Goal: Task Accomplishment & Management: Complete application form

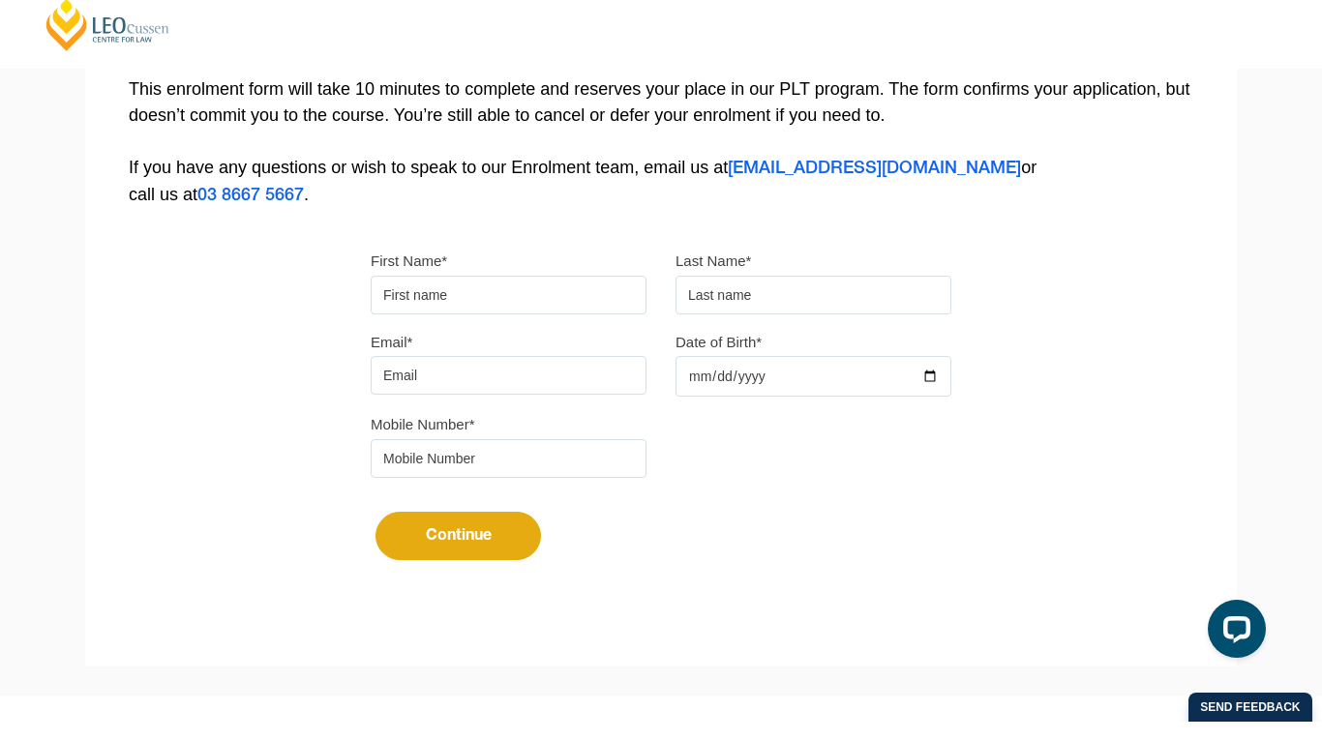
scroll to position [415, 0]
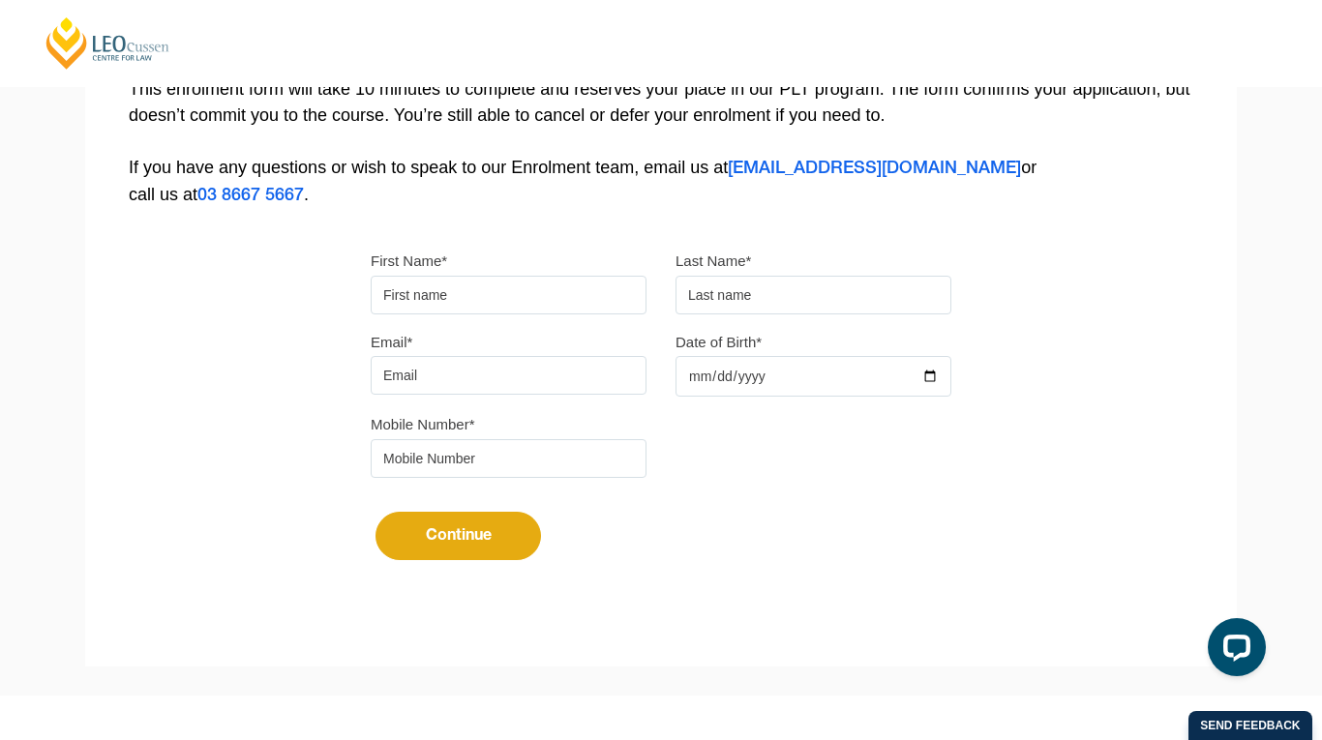
click at [556, 282] on input "First Name*" at bounding box center [509, 295] width 276 height 39
type input "samuel.heydon13@gmail.com"
type input "Heydon"
type input "Samuel"
click at [841, 378] on input "Date of Birth*" at bounding box center [813, 376] width 276 height 41
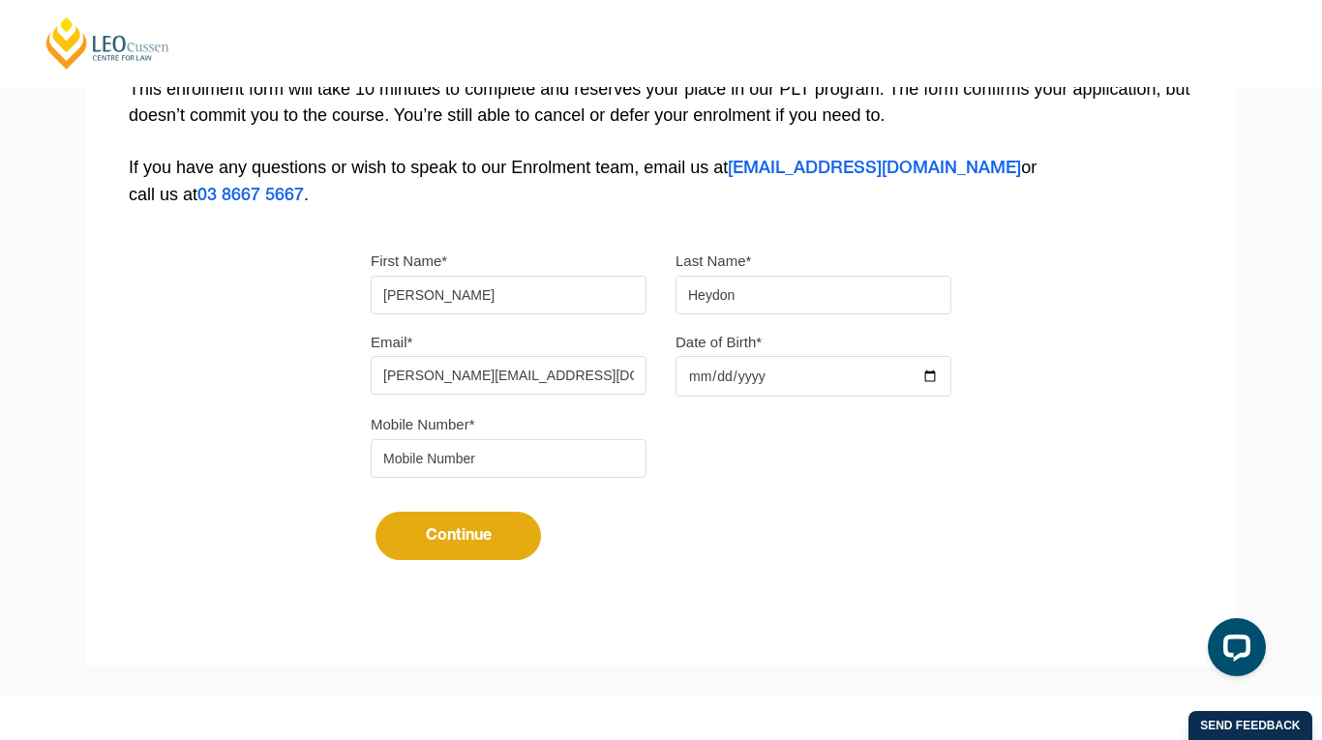
type input "2002-11-13"
click at [573, 466] on input "tel" at bounding box center [509, 458] width 276 height 39
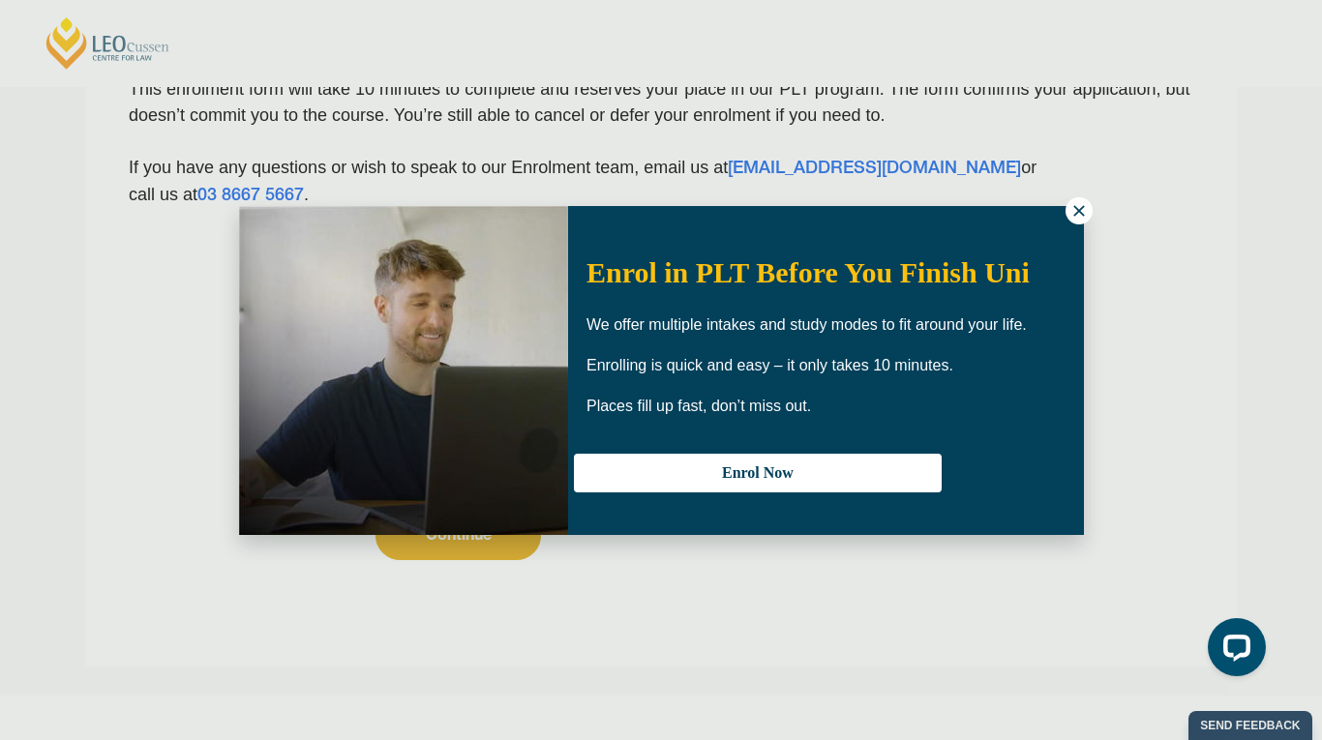
click at [1082, 218] on icon at bounding box center [1078, 210] width 17 height 17
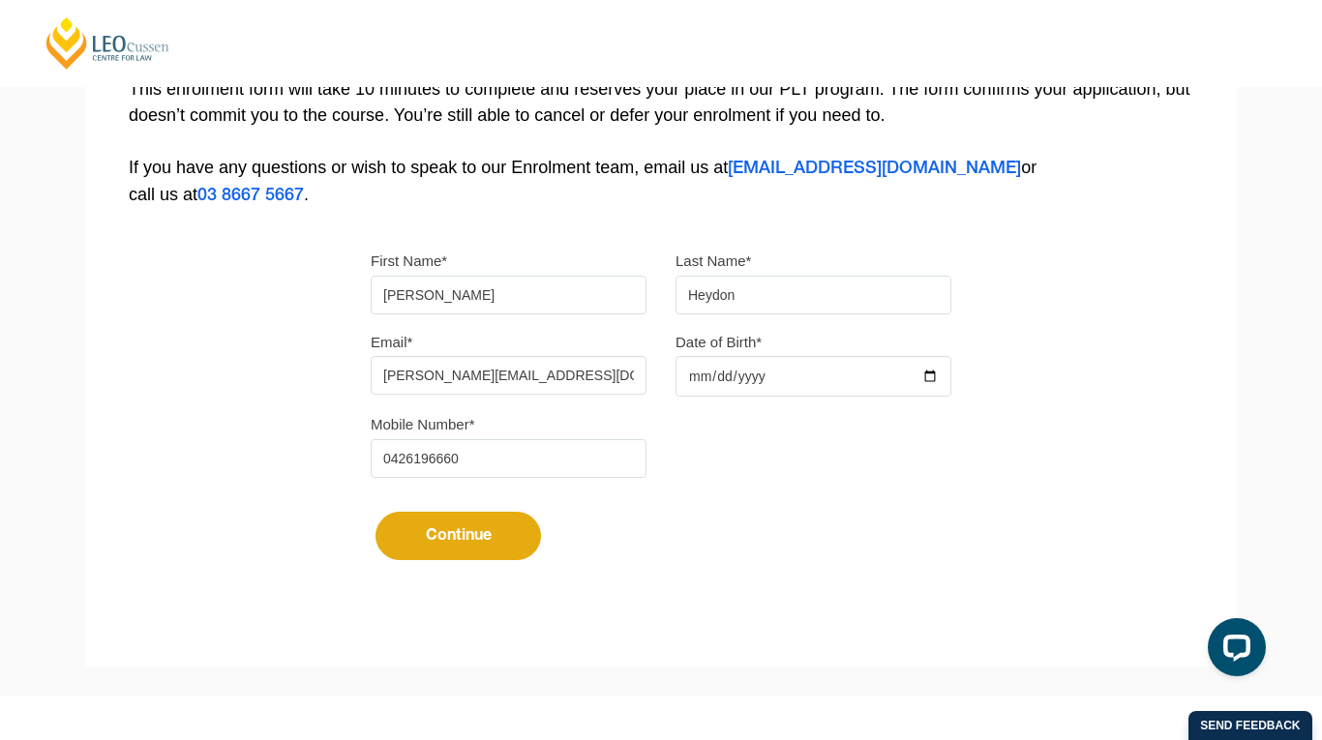
type input "0426196660"
click at [397, 539] on button "Continue" at bounding box center [457, 536] width 165 height 48
select select
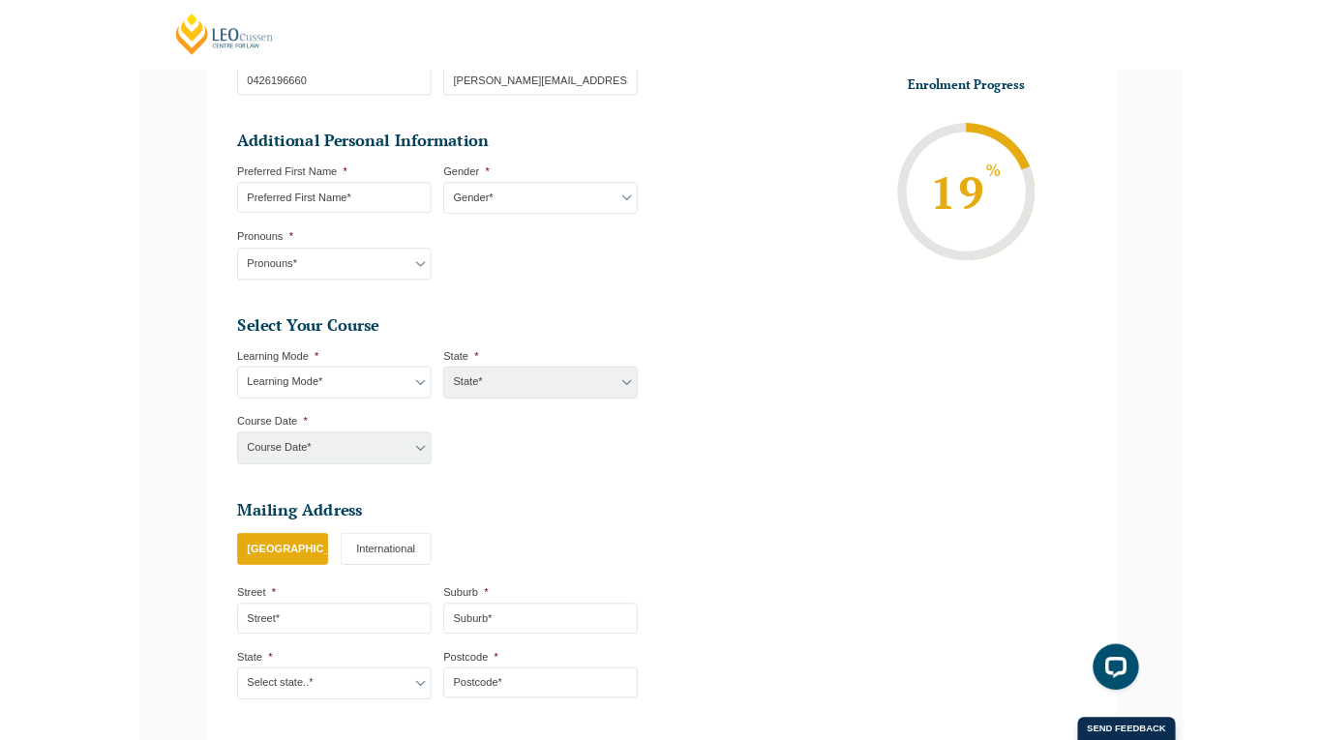
scroll to position [575, 0]
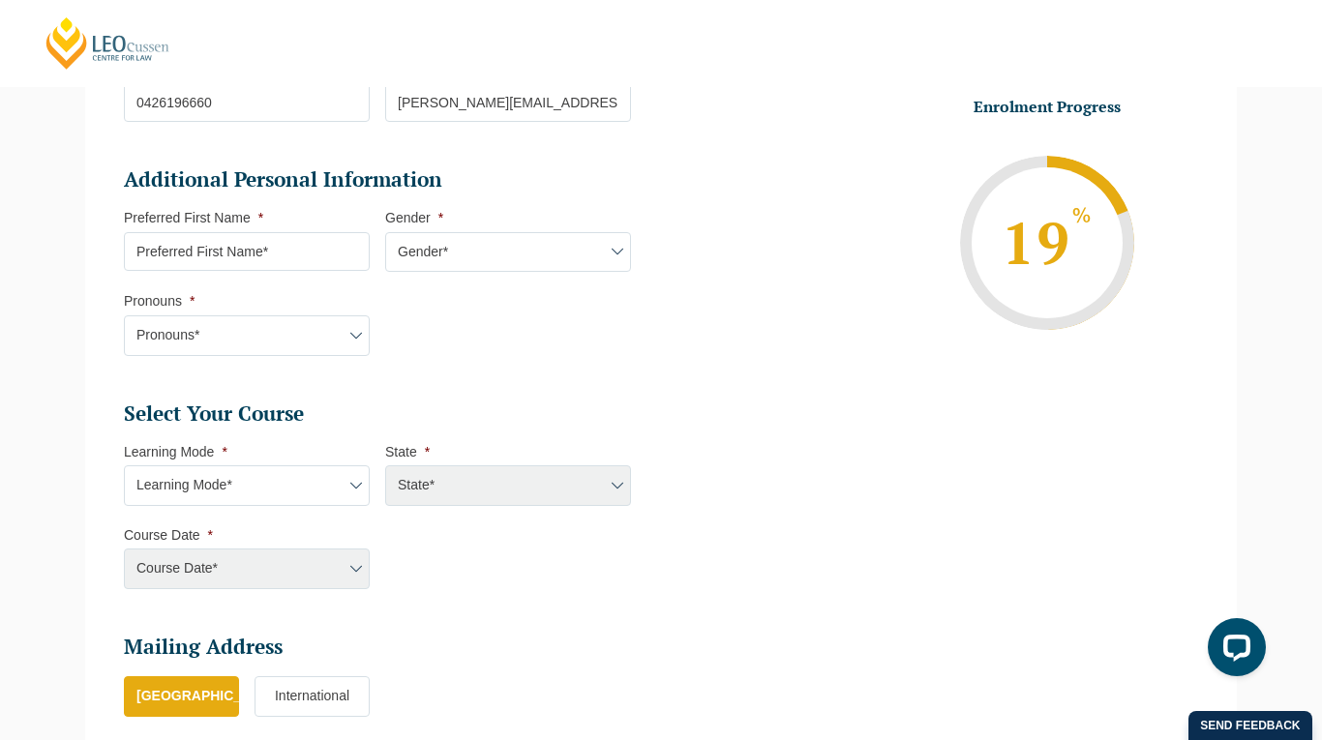
click at [347, 246] on input "Preferred First Name *" at bounding box center [247, 251] width 246 height 39
type input "Sam"
click at [549, 245] on select "Gender* Male Female Nonbinary Intersex Prefer not to disclose Other" at bounding box center [508, 252] width 246 height 41
select select "Male"
click at [370, 340] on select "Pronouns* She/Her/Hers He/Him/His They/Them/Theirs Other Prefer not to disclose" at bounding box center [247, 335] width 246 height 41
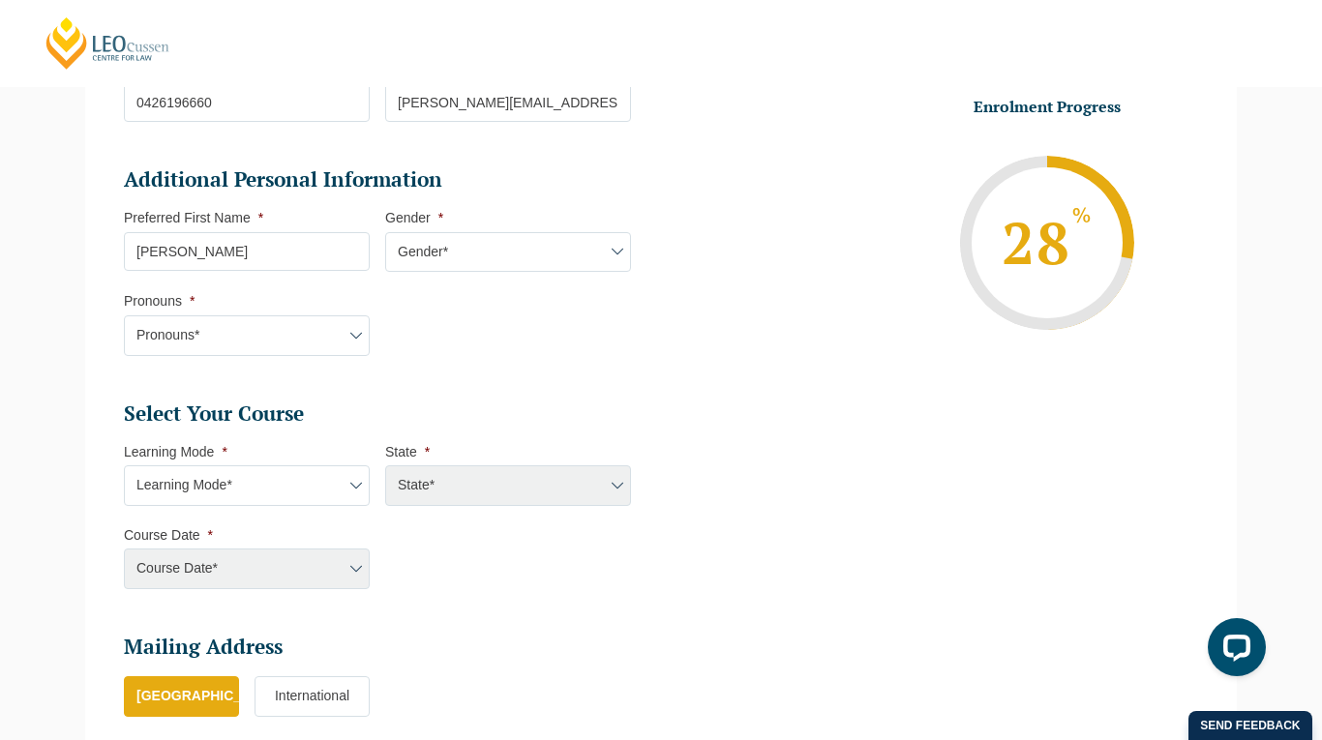
click at [370, 339] on select "Pronouns* She/Her/Hers He/Him/His They/Them/Theirs Other Prefer not to disclose" at bounding box center [247, 335] width 246 height 41
select select "He/Him/His"
click at [304, 502] on select "Learning Mode* Online Full Time Learning Online Part Time Learning Blended Full…" at bounding box center [247, 485] width 246 height 41
select select "Online Full Time Learning"
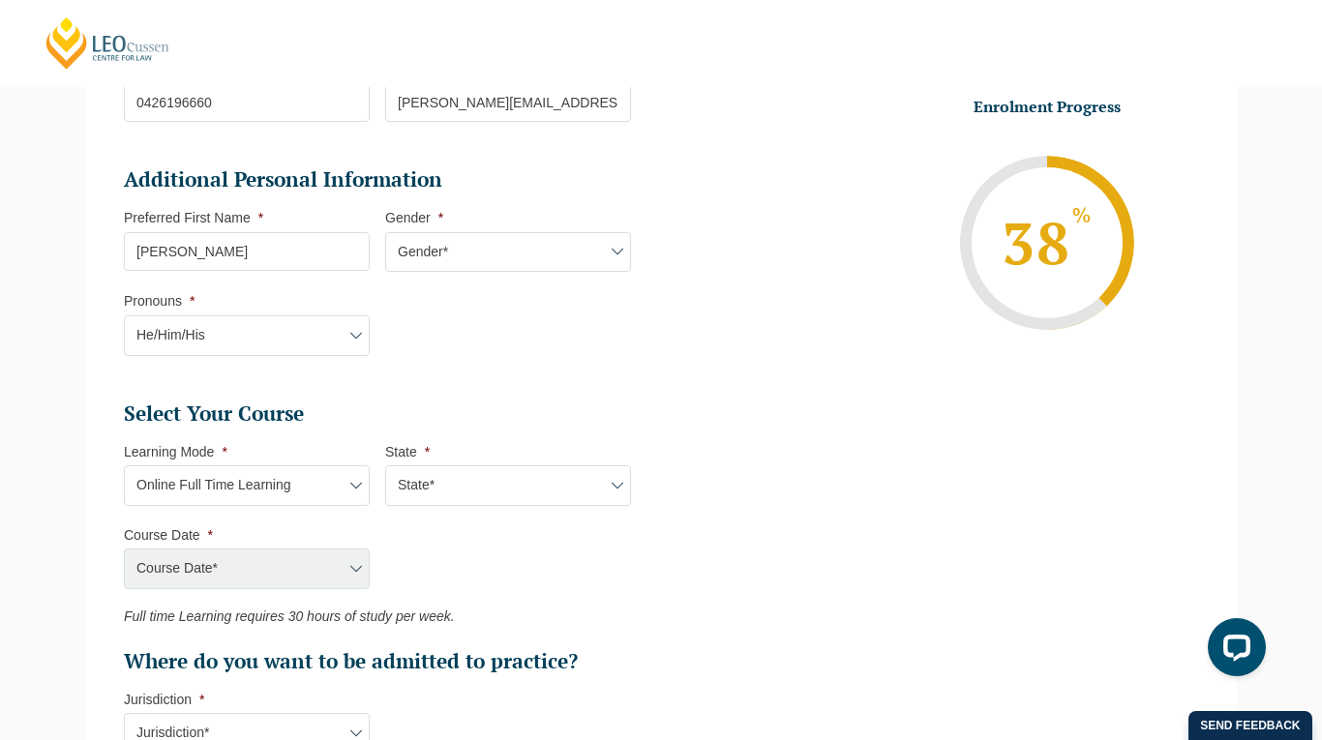
click at [441, 498] on select "State* National (ACT/NSW, VIC, QLD, SA, WA)" at bounding box center [508, 485] width 246 height 41
select select "National (ACT/NSW, VIC, QLD, SA, WA)"
click at [331, 587] on select "Course Date* September 2025 (22-Sep-2025 to 20-Feb-2026) December 2025 (08-Dec-…" at bounding box center [247, 569] width 246 height 41
select select "March 2026 (23-Mar-2026 to 07-Aug-2026)"
type input "Intake 04 March 2026 FT"
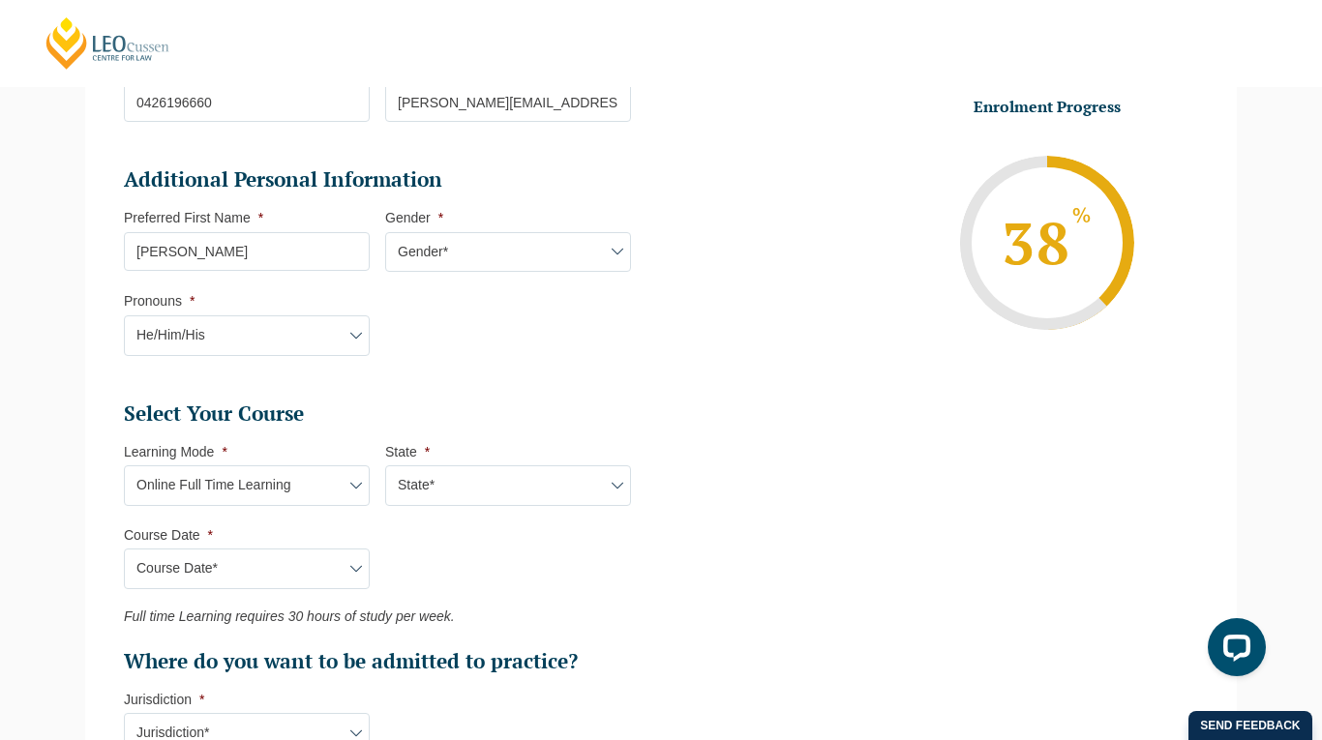
type input "Practical Legal Training (NAT)"
select select "NAT PLT (MAR) 2026 Full Time Online"
click at [344, 563] on select "Course Date* September 2025 (22-Sep-2025 to 20-Feb-2026) December 2025 (08-Dec-…" at bounding box center [247, 569] width 246 height 41
select select "February 2026 (16-Feb-2026 to 03-Jul-2026)"
type input "Intake 03 February 2026 FT"
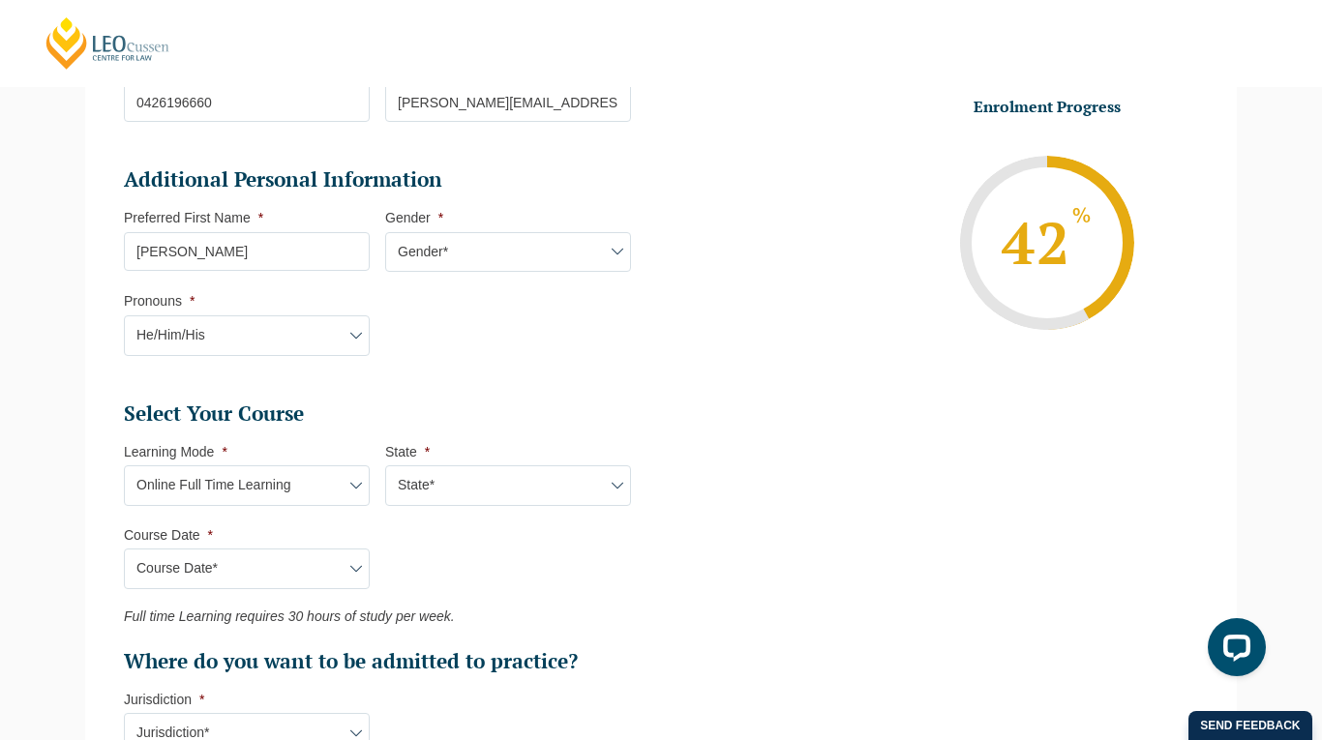
select select "NAT PLT (FEB) 2026 Full Time Online"
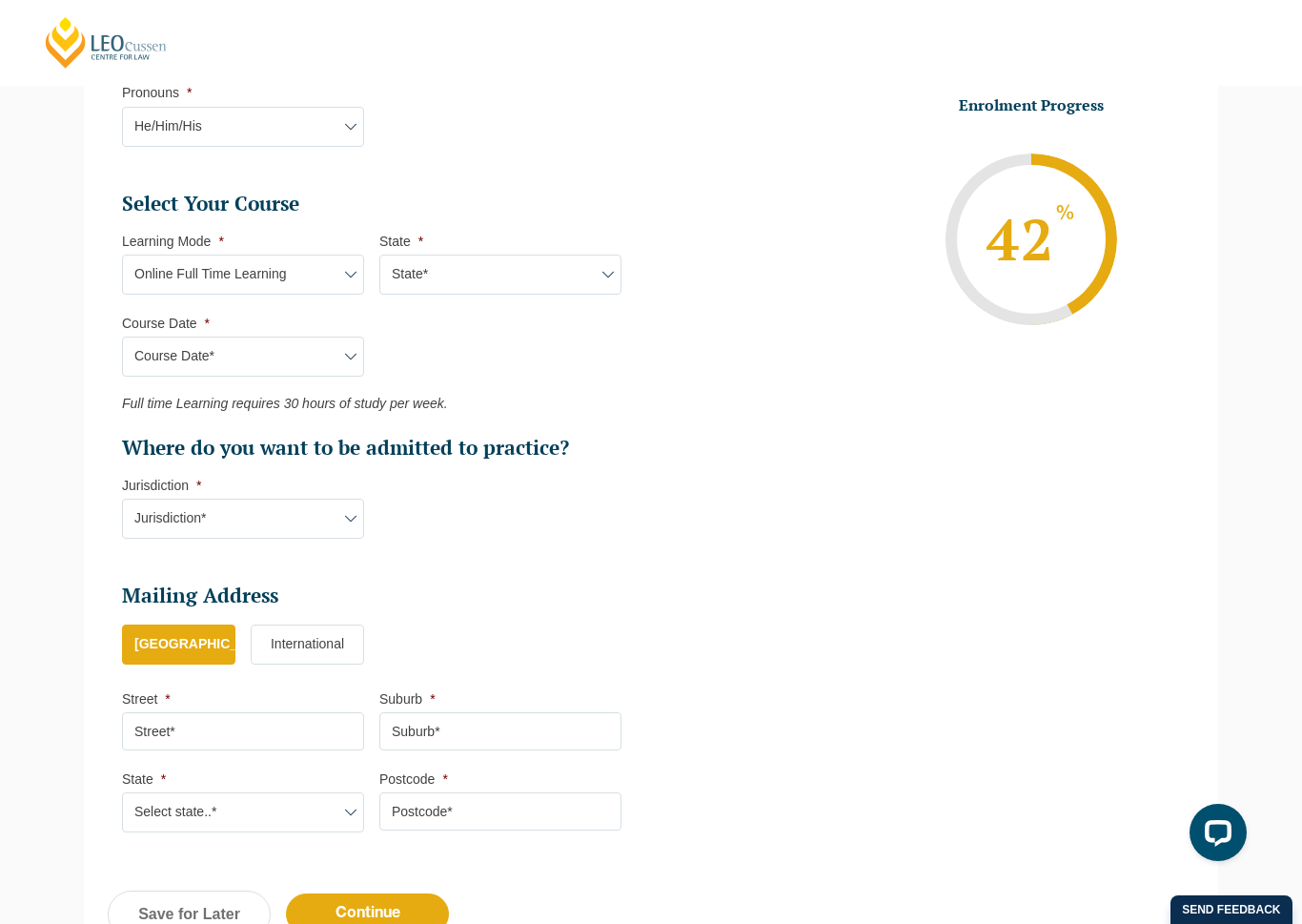
scroll to position [773, 0]
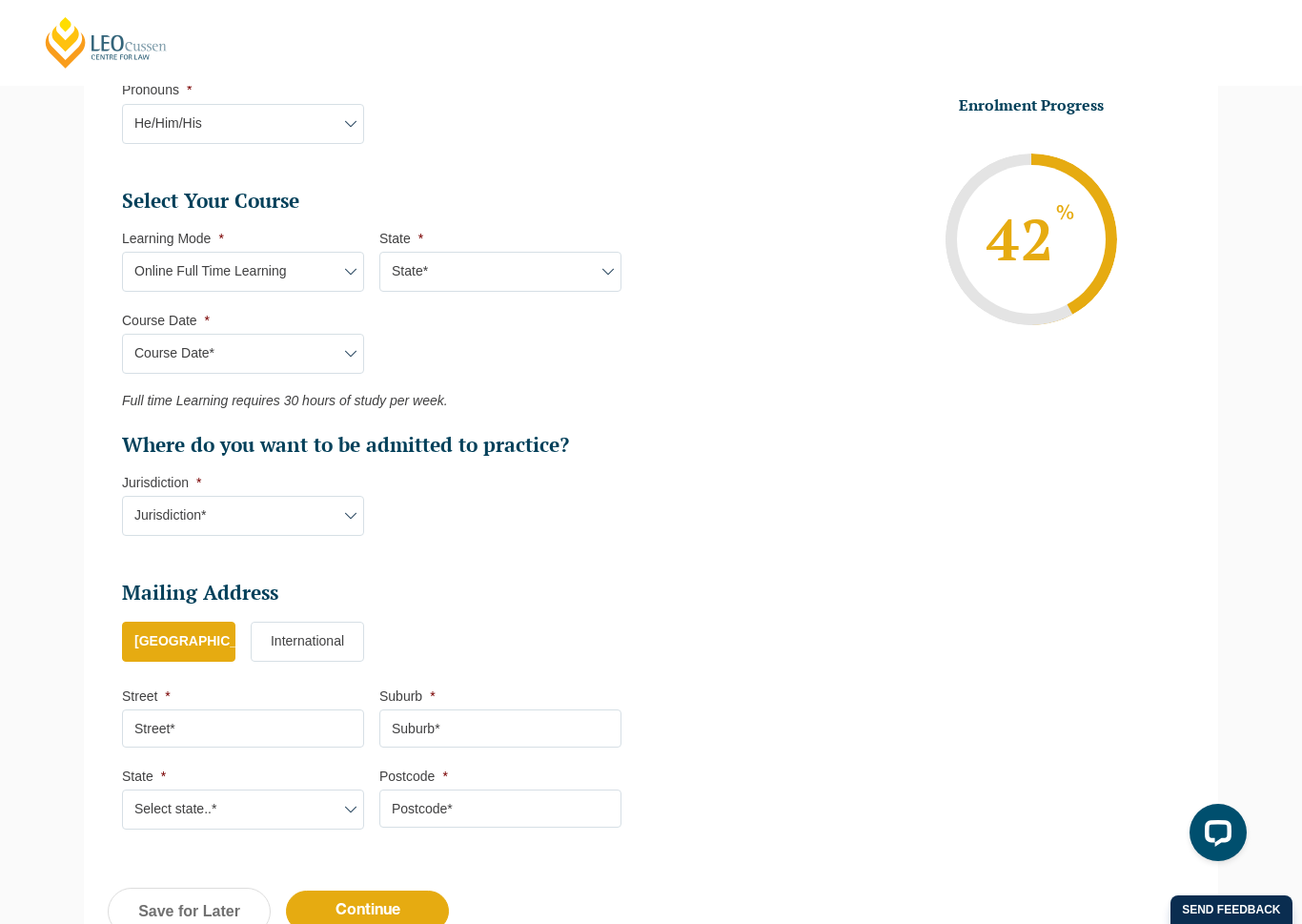
click at [329, 519] on select "Jurisdiction* VIC ACT/NSW SA WA QLD" at bounding box center [243, 515] width 242 height 40
select select "VIC"
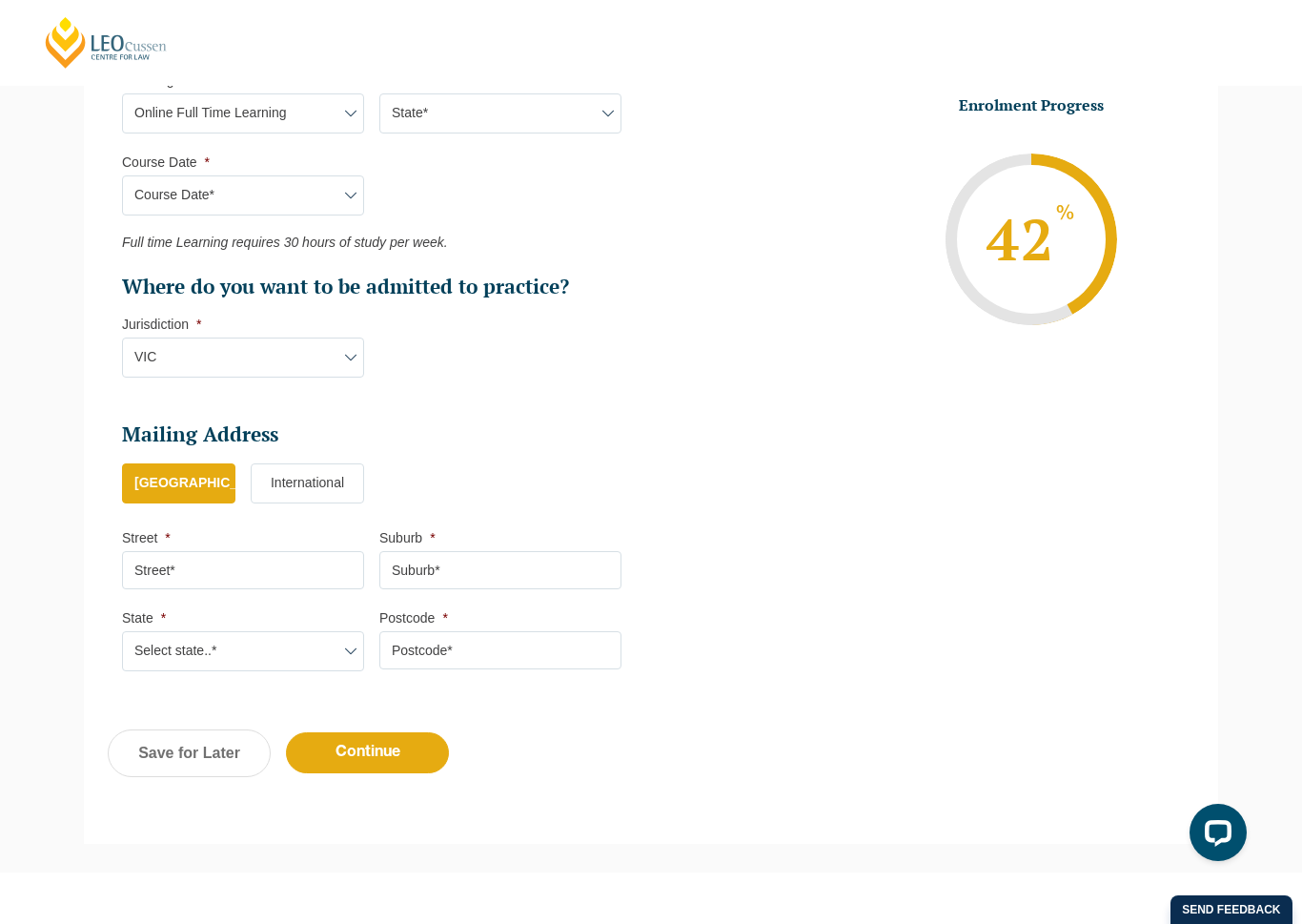
scroll to position [930, 0]
click at [322, 570] on input "Street *" at bounding box center [243, 570] width 242 height 38
click at [544, 559] on input "Suburb *" at bounding box center [500, 570] width 242 height 38
click at [284, 567] on input "268 Bluff Road Sandringham" at bounding box center [243, 570] width 242 height 38
type input "268 Bluff Road"
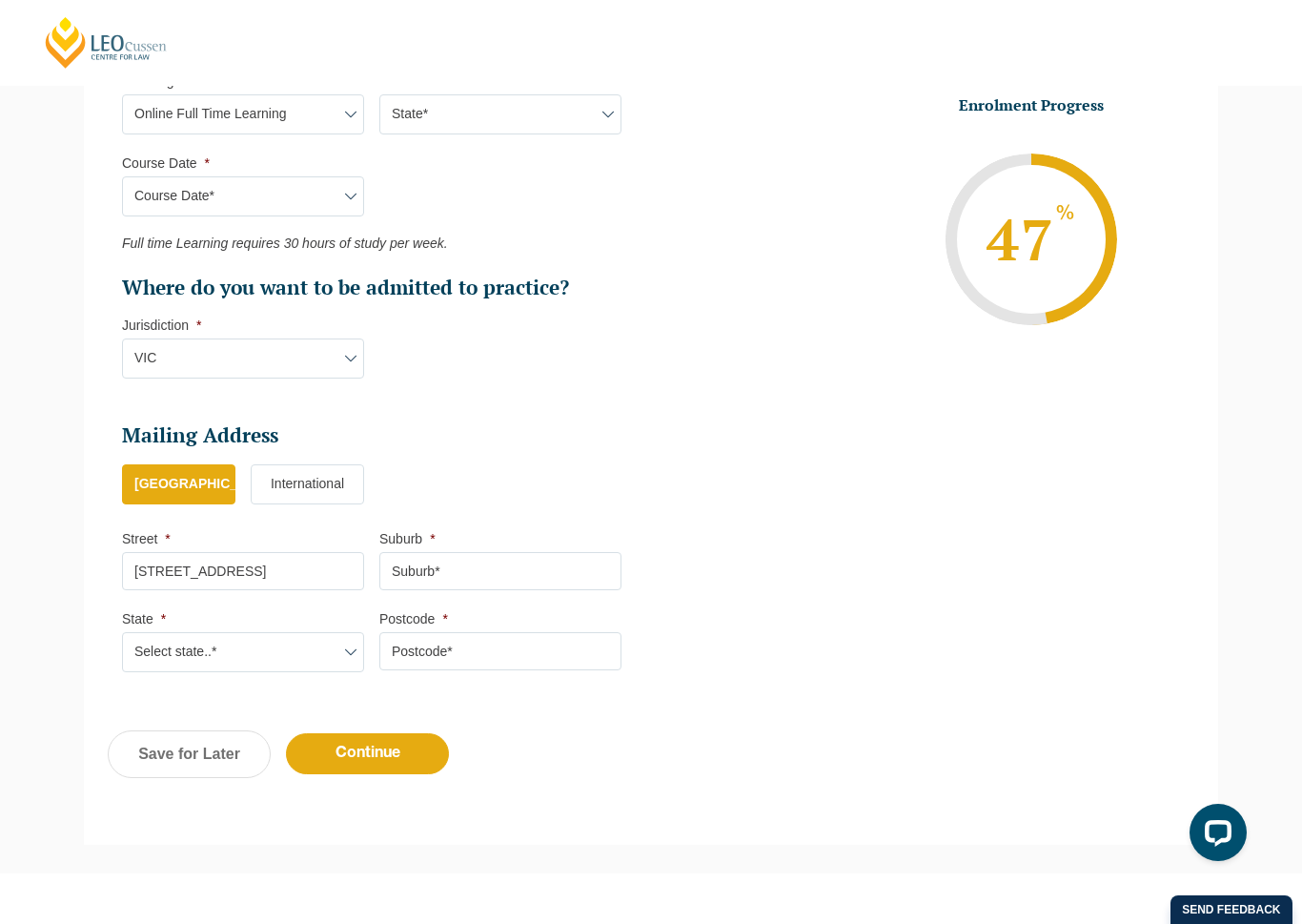
click at [441, 579] on input "Suburb *" at bounding box center [500, 570] width 242 height 38
type input "sandringham"
click at [183, 655] on select "Select state..* VIC WA QLD SA NSW NT ACT TAS" at bounding box center [243, 651] width 242 height 40
select select "VIC"
click at [417, 640] on input "Postcode *" at bounding box center [500, 650] width 242 height 38
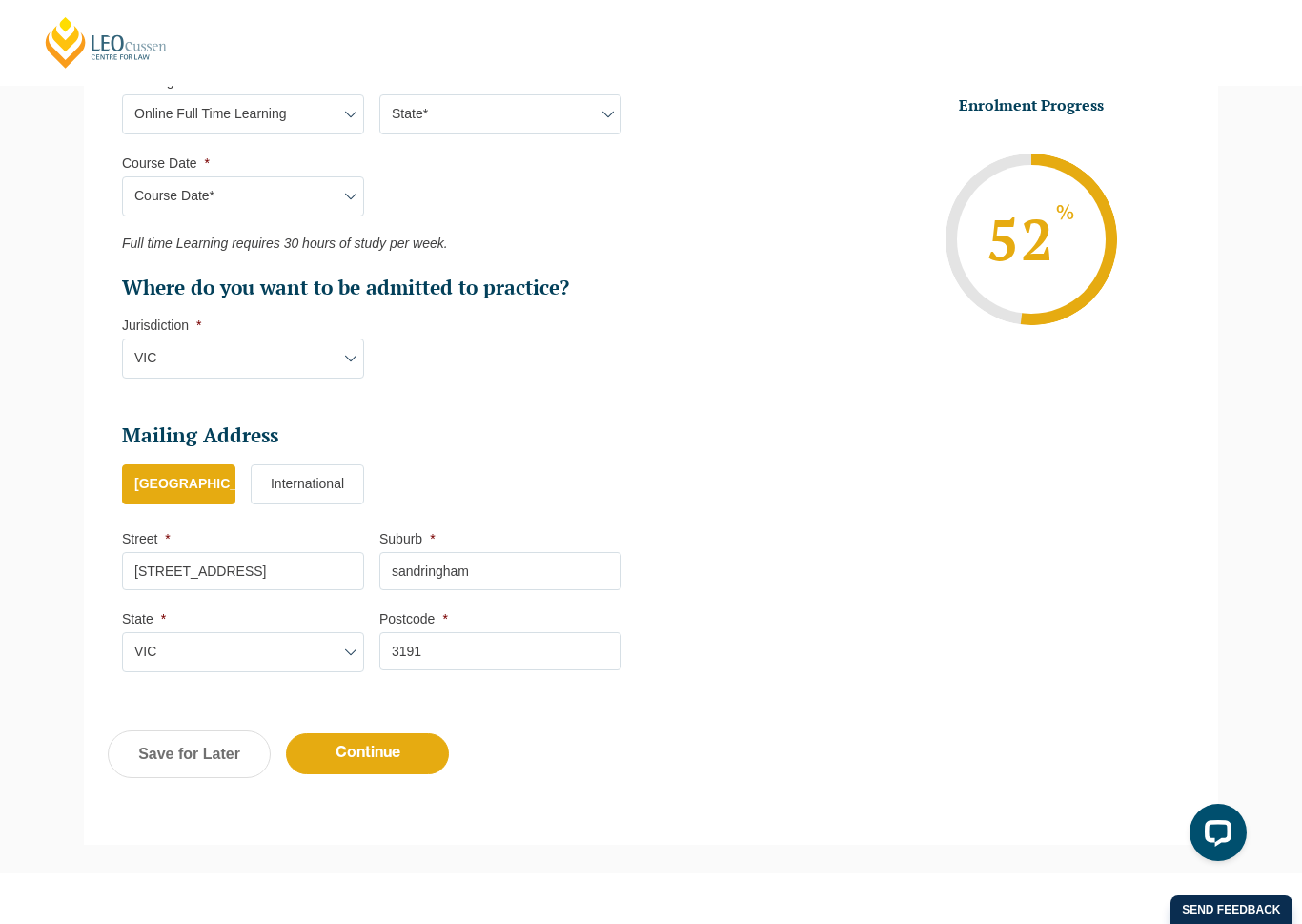
type input "3191"
click at [421, 728] on input "Continue" at bounding box center [366, 754] width 163 height 41
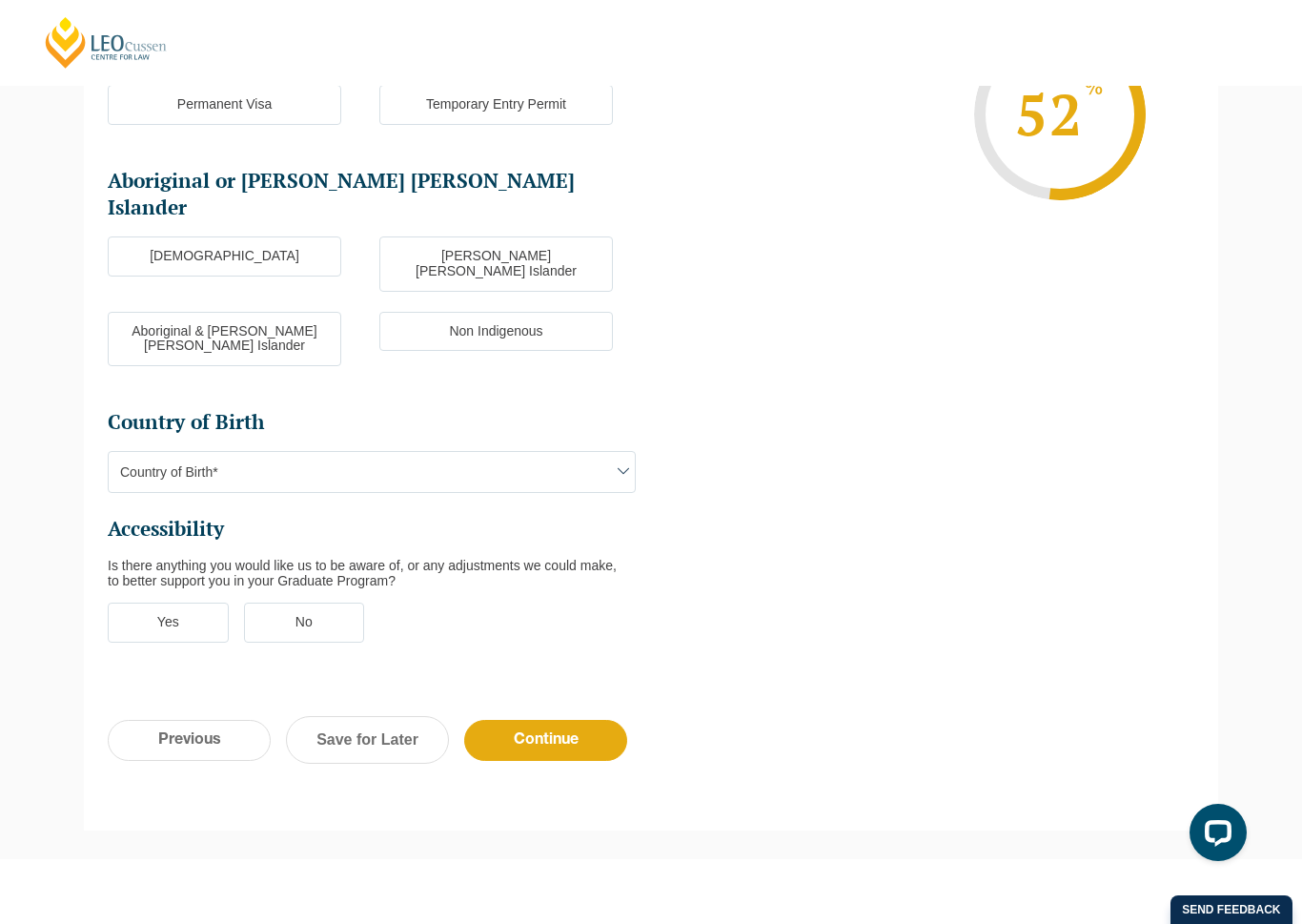
scroll to position [165, 0]
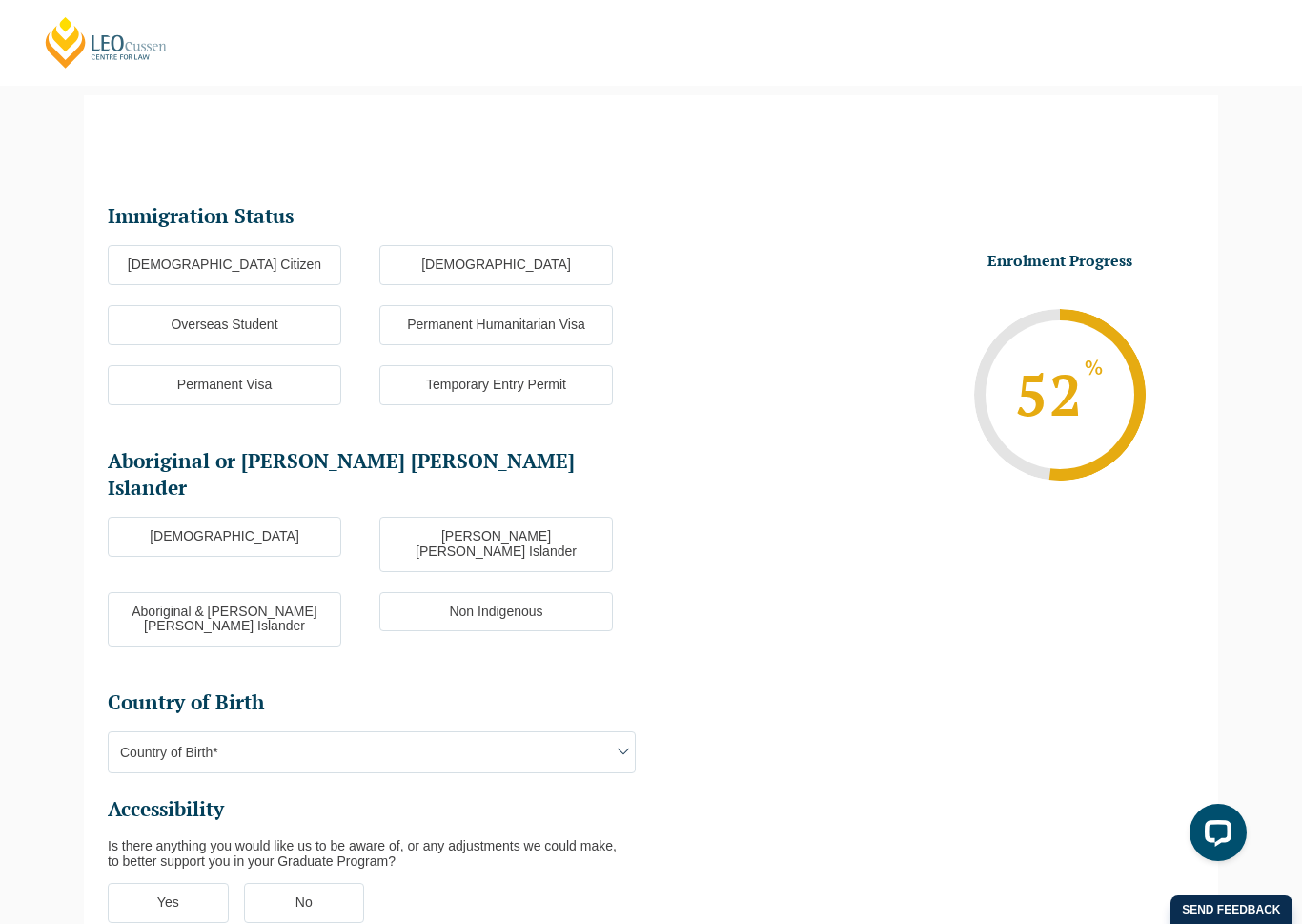
click at [296, 264] on label "Australian Citizen" at bounding box center [224, 265] width 233 height 40
click at [0, 0] on input "Australian Citizen" at bounding box center [0, 0] width 0 height 0
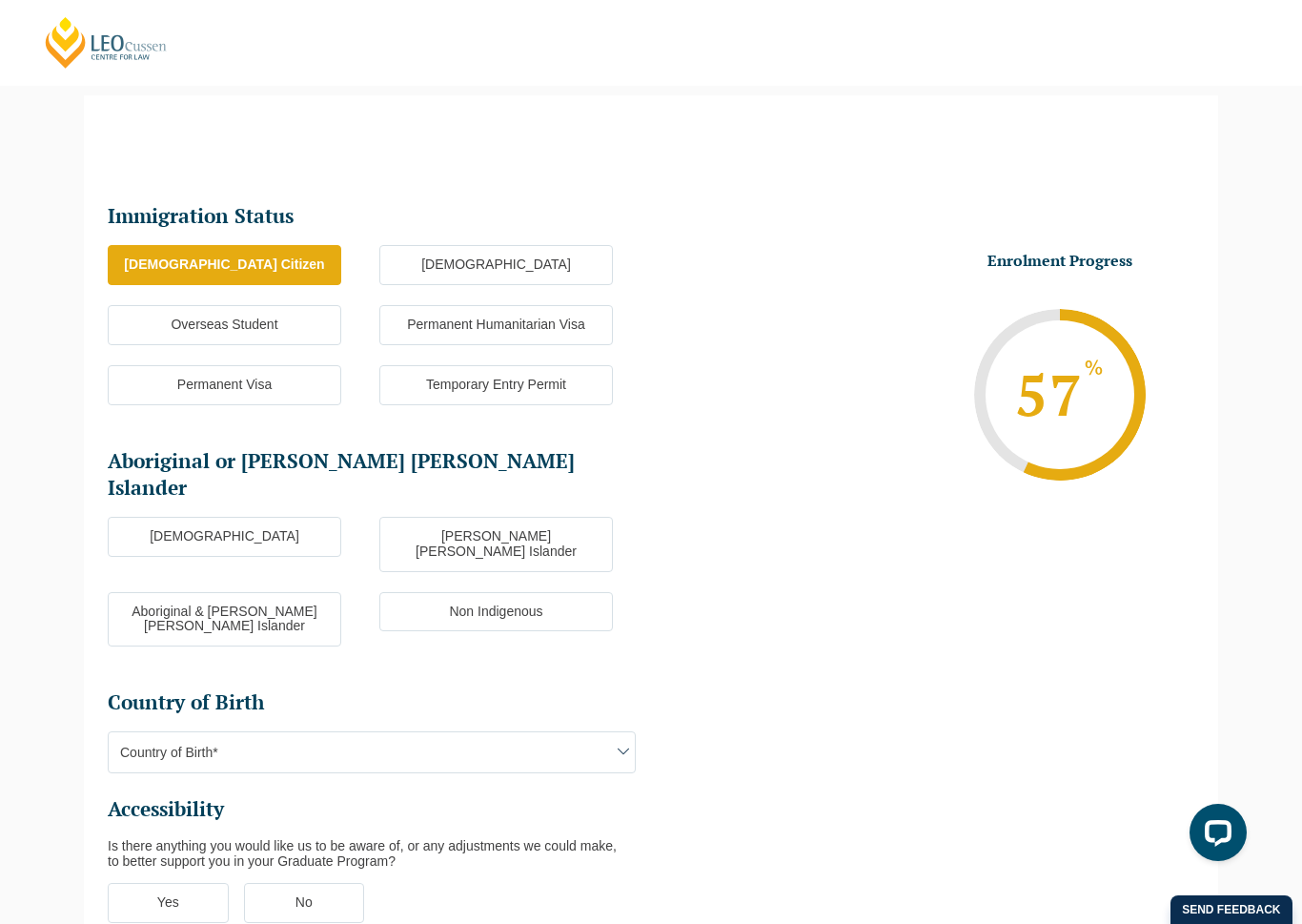
click at [467, 592] on label "Non Indigenous" at bounding box center [495, 612] width 233 height 40
click at [0, 0] on input "Non Indigenous" at bounding box center [0, 0] width 0 height 0
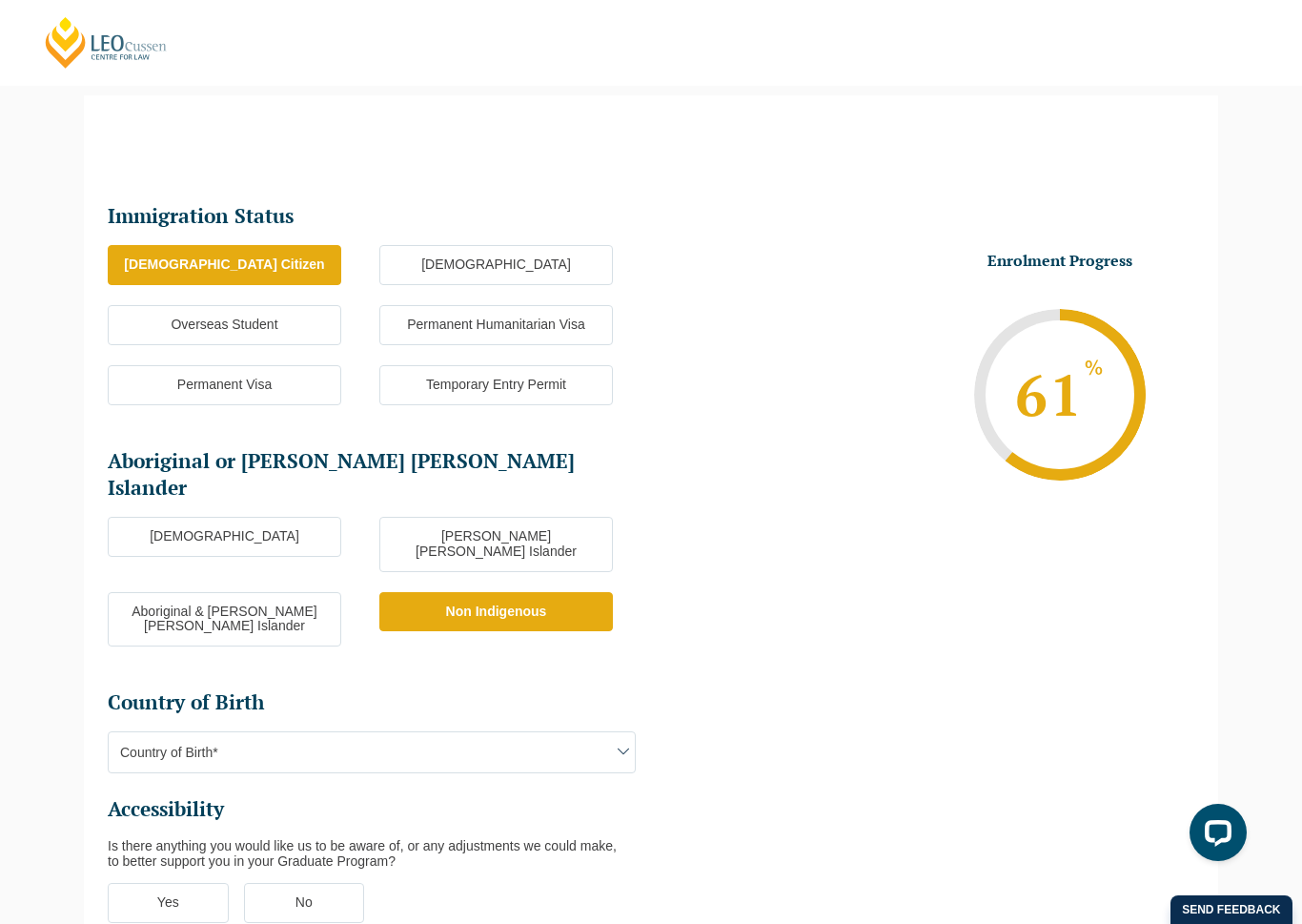
click at [424, 728] on span "Country of Birth*" at bounding box center [371, 752] width 526 height 40
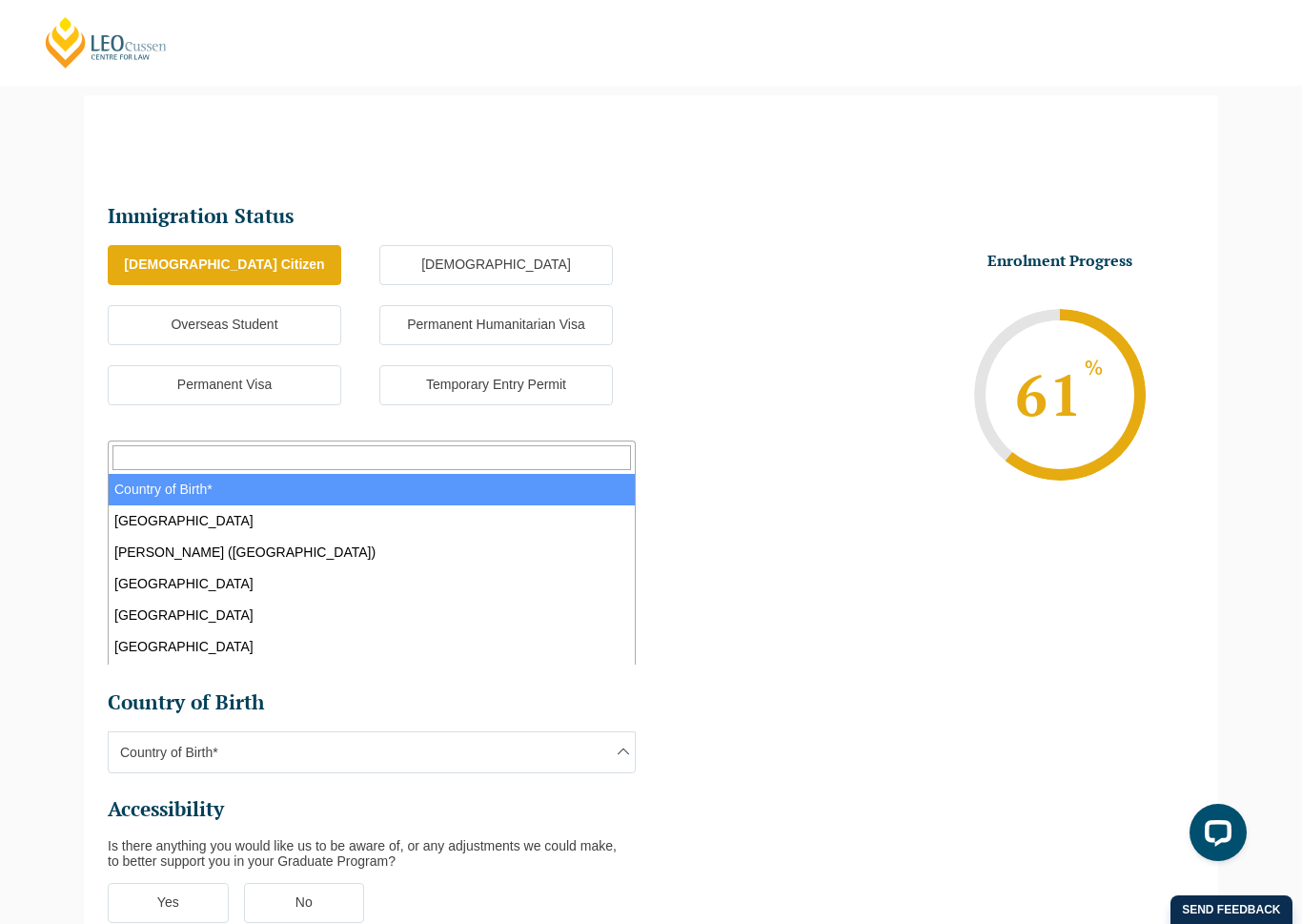
select select "Australia 1101"
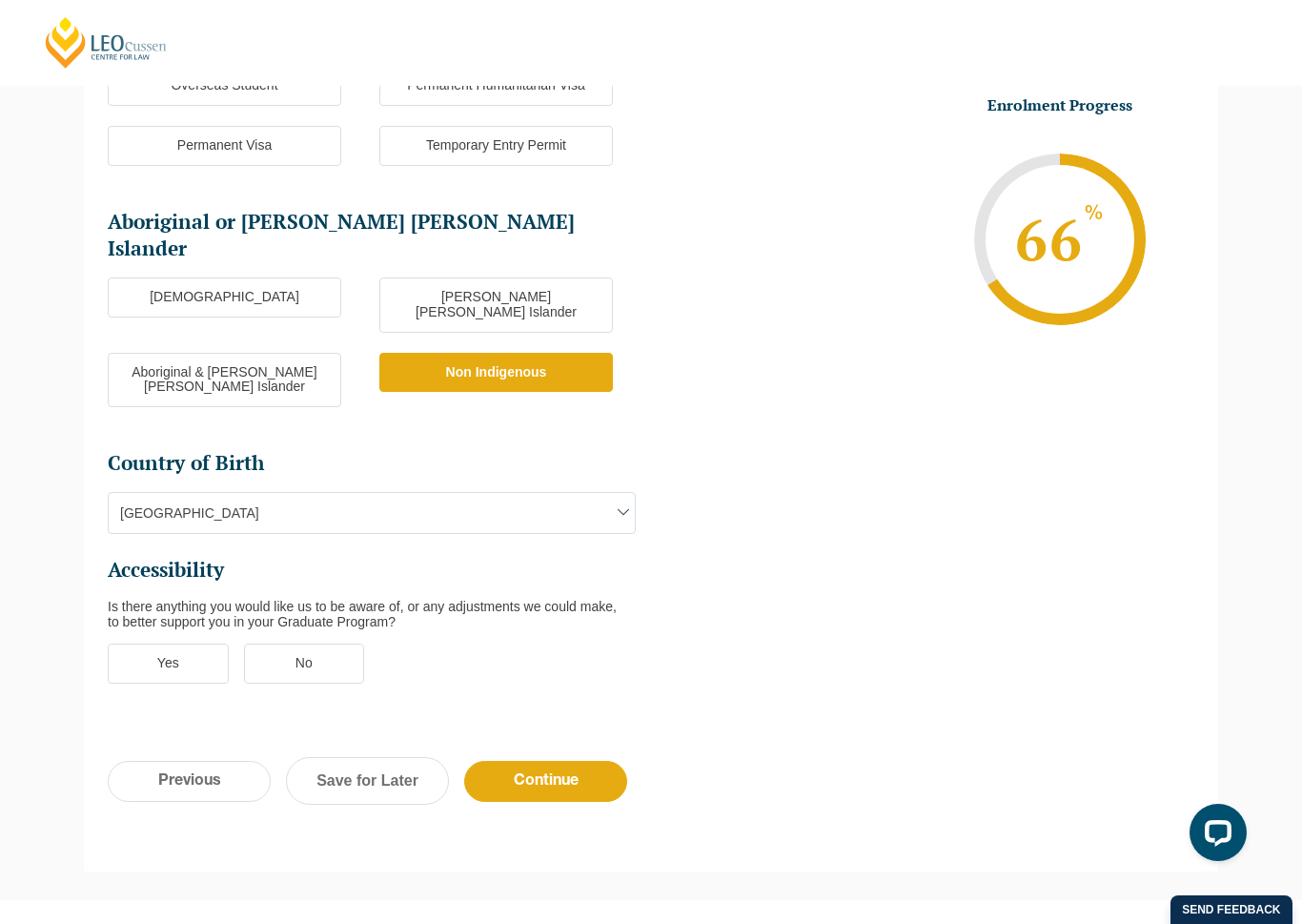
scroll to position [439, 0]
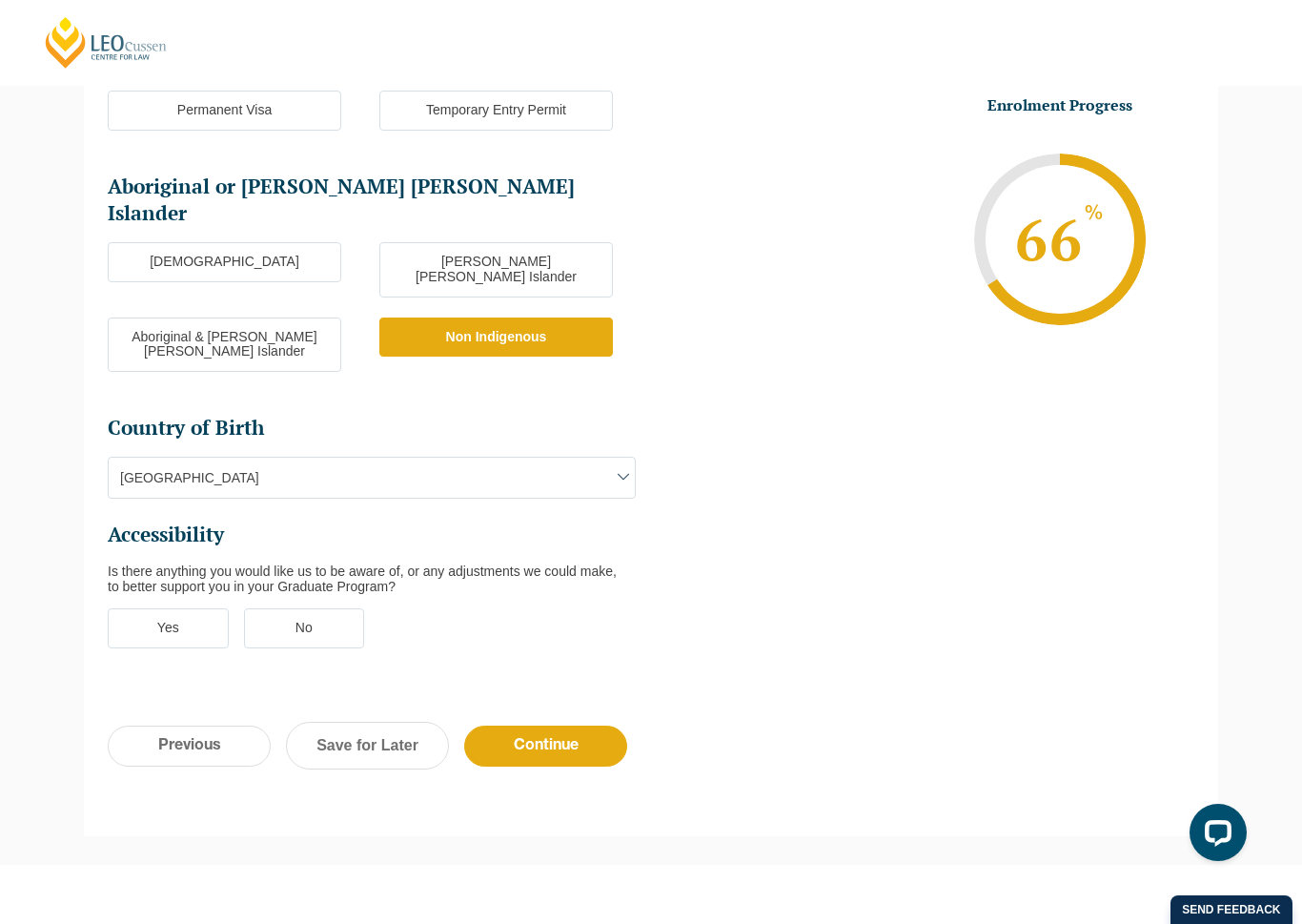
click at [318, 608] on label "No" at bounding box center [304, 627] width 121 height 40
click at [0, 0] on input "No" at bounding box center [0, 0] width 0 height 0
click at [563, 725] on input "Continue" at bounding box center [545, 746] width 163 height 41
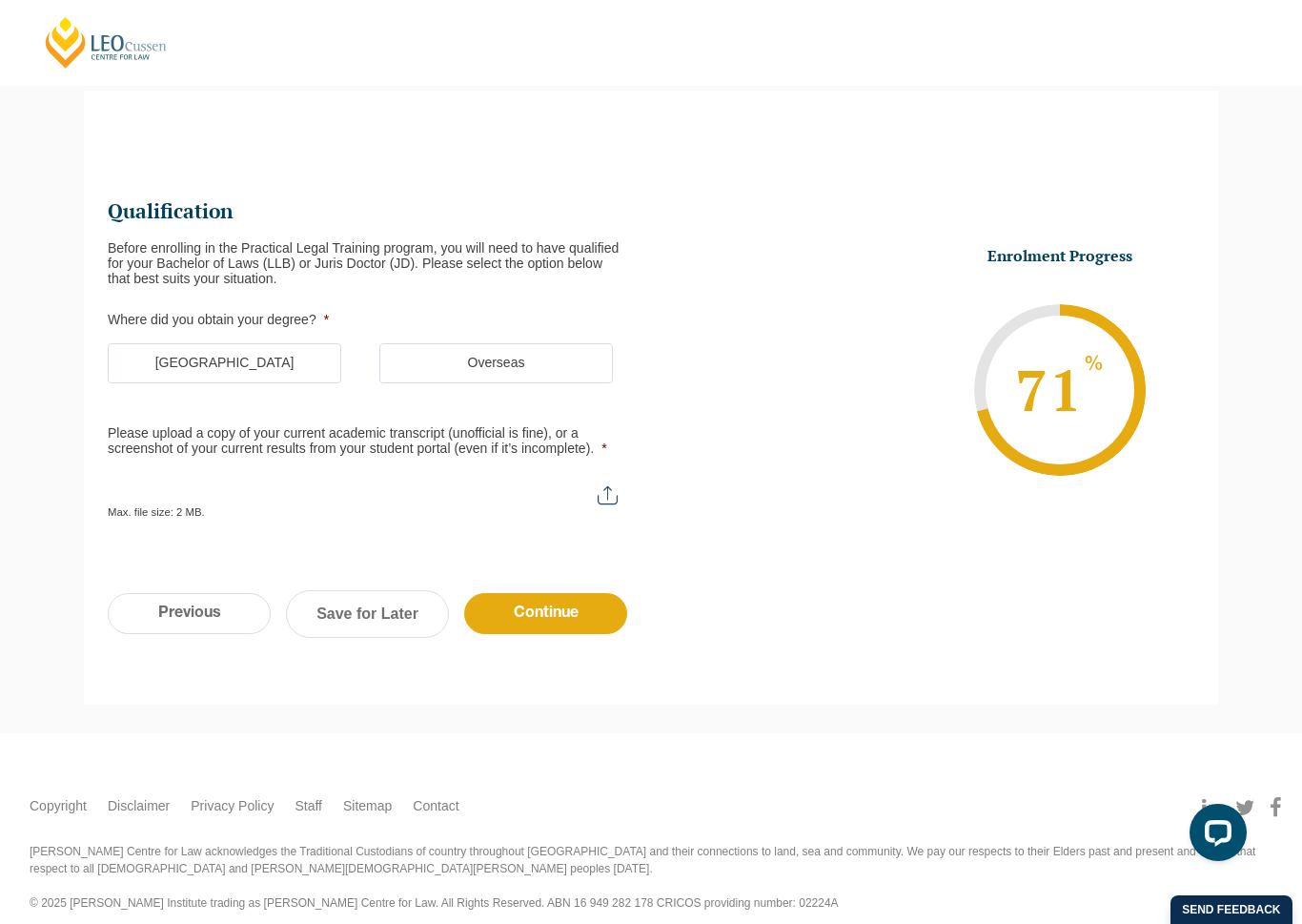
scroll to position [165, 0]
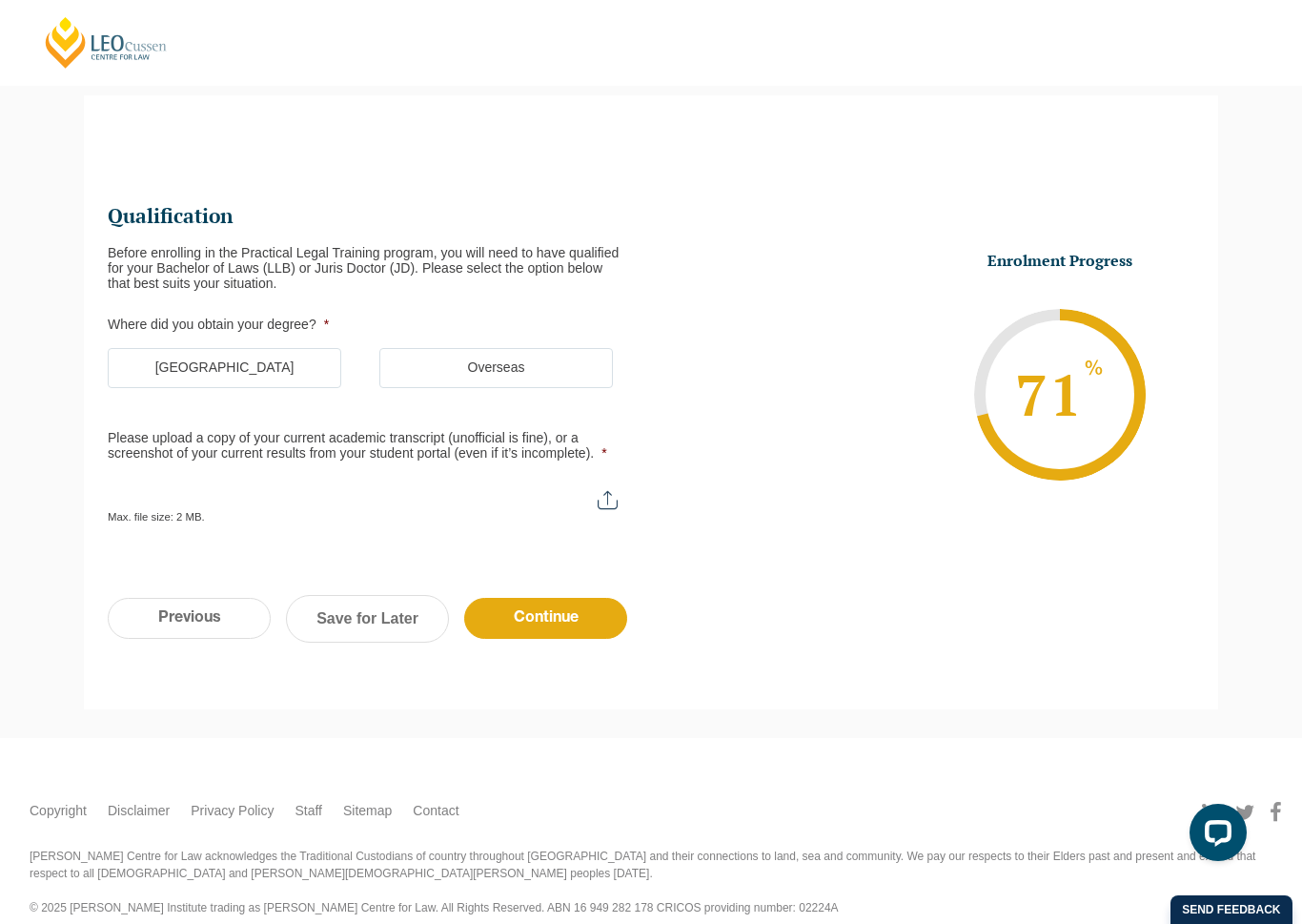
click at [306, 363] on label "Australia" at bounding box center [224, 367] width 233 height 40
click at [0, 0] on input "Australia" at bounding box center [0, 0] width 0 height 0
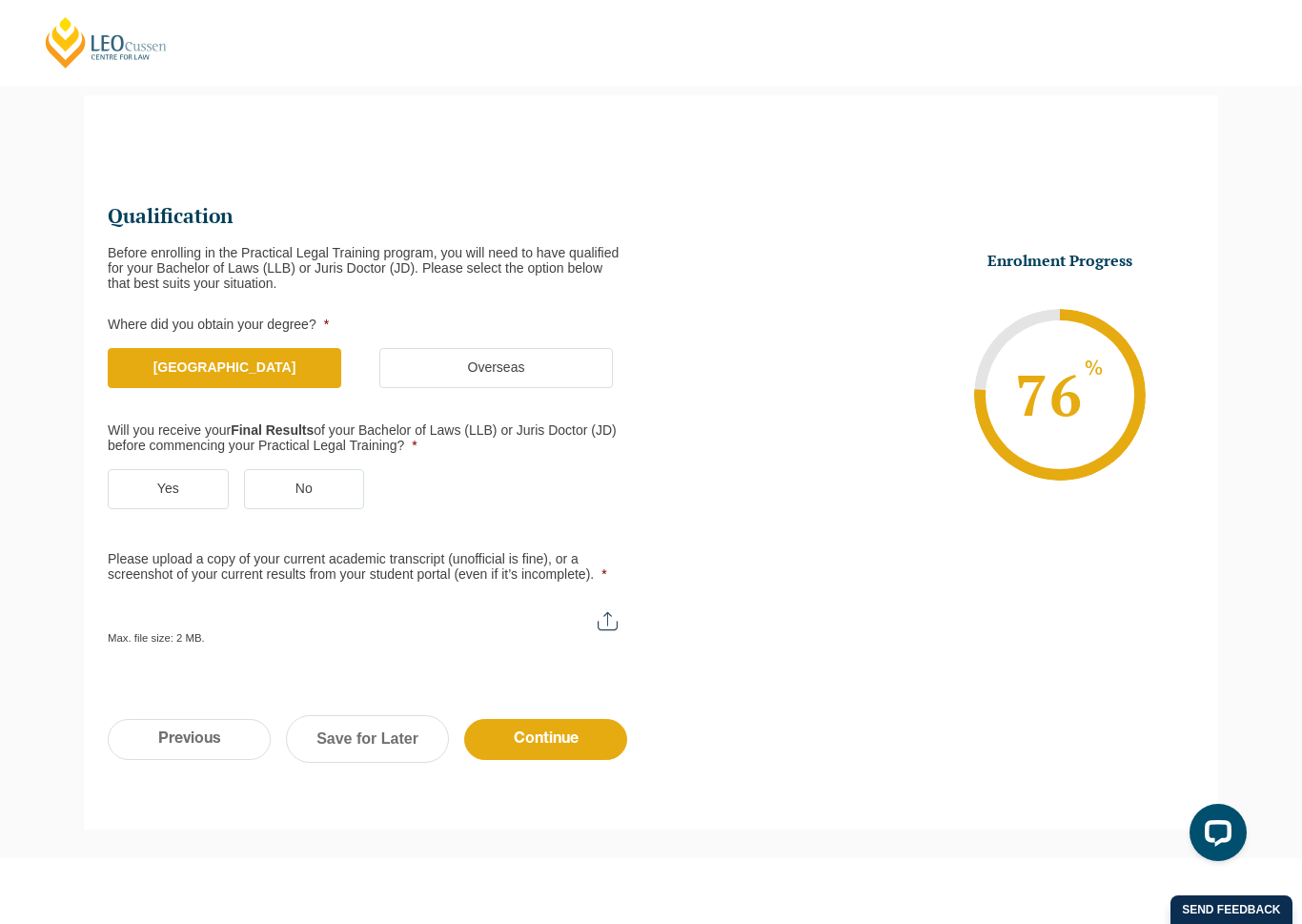
click at [179, 481] on label "Yes" at bounding box center [167, 489] width 121 height 40
click at [0, 0] on input "Yes" at bounding box center [0, 0] width 0 height 0
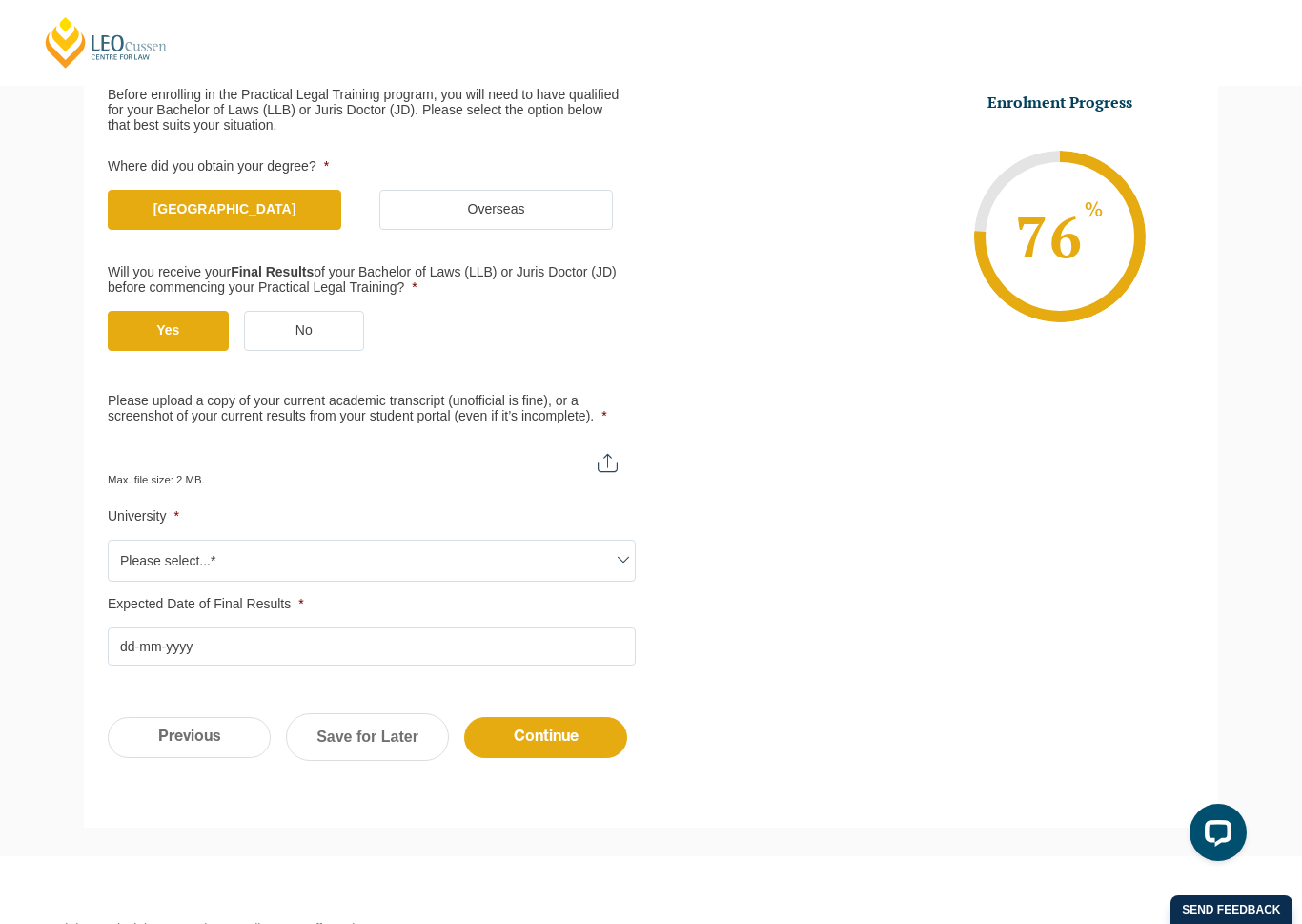
scroll to position [329, 0]
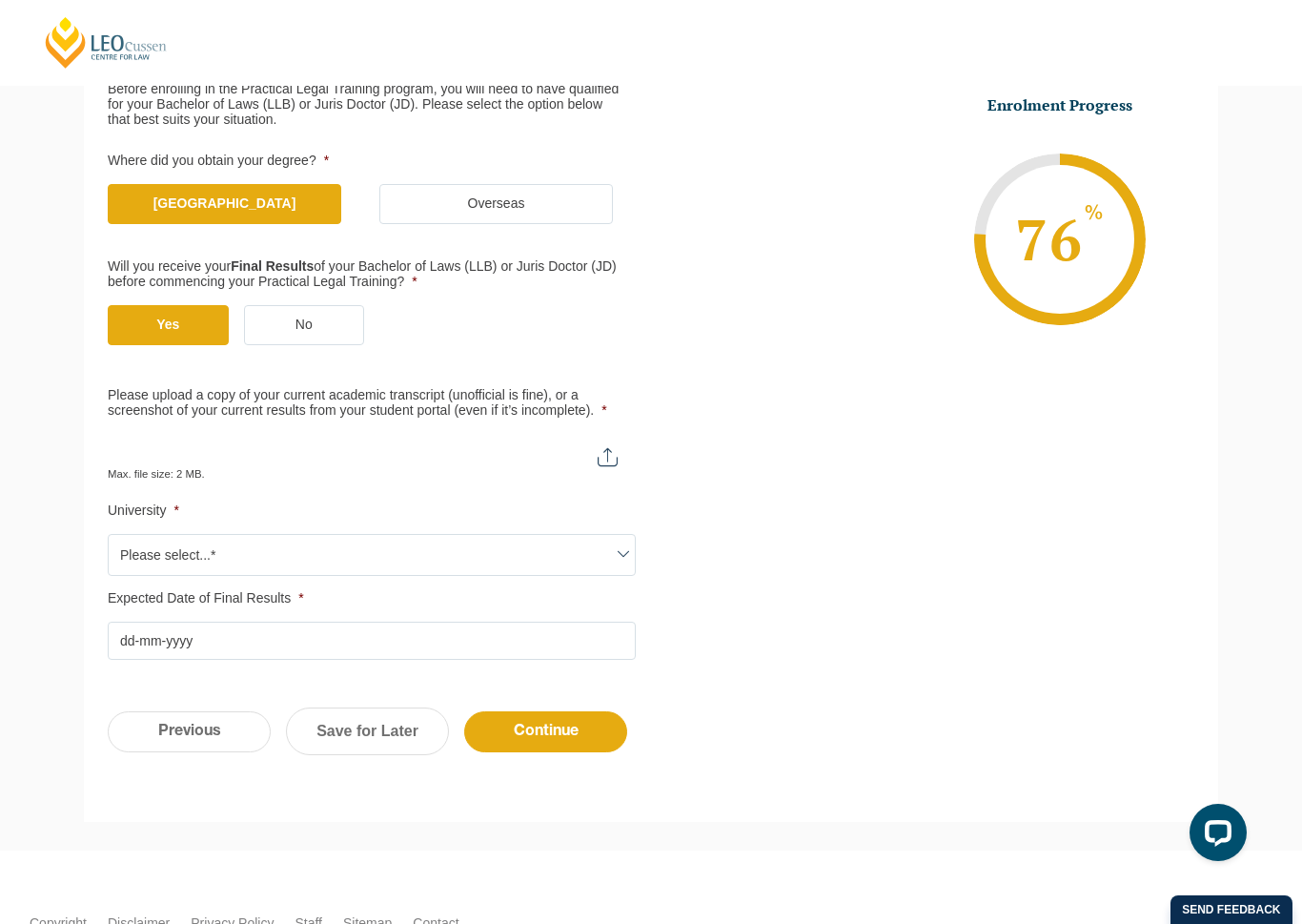
click at [613, 460] on input "Please upload a copy of your current academic transcript (unofficial is fine), …" at bounding box center [371, 449] width 528 height 33
type input "C:\fakepath\IMG_7161.jpeg"
click at [614, 549] on span at bounding box center [622, 554] width 23 height 23
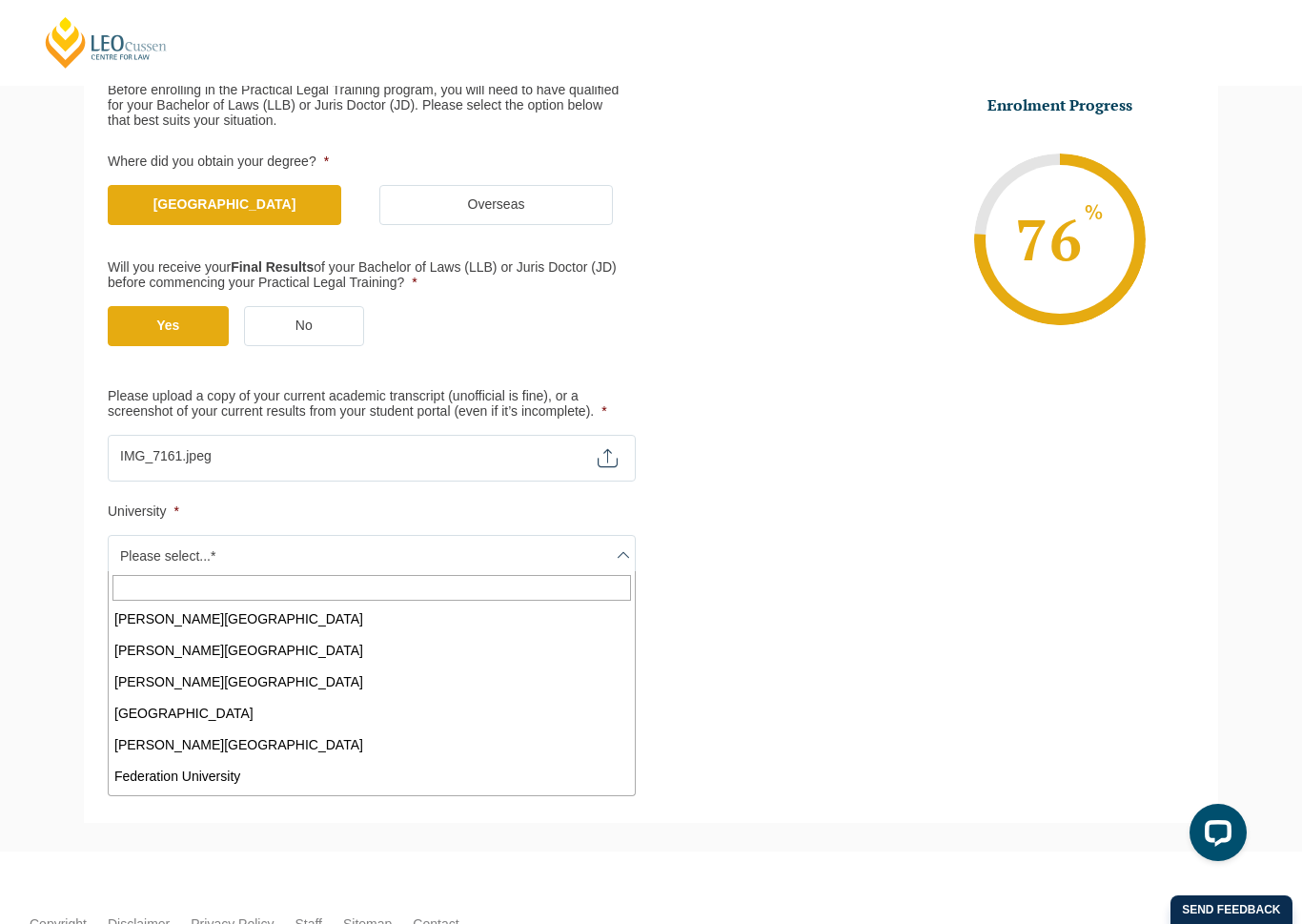
scroll to position [167, 0]
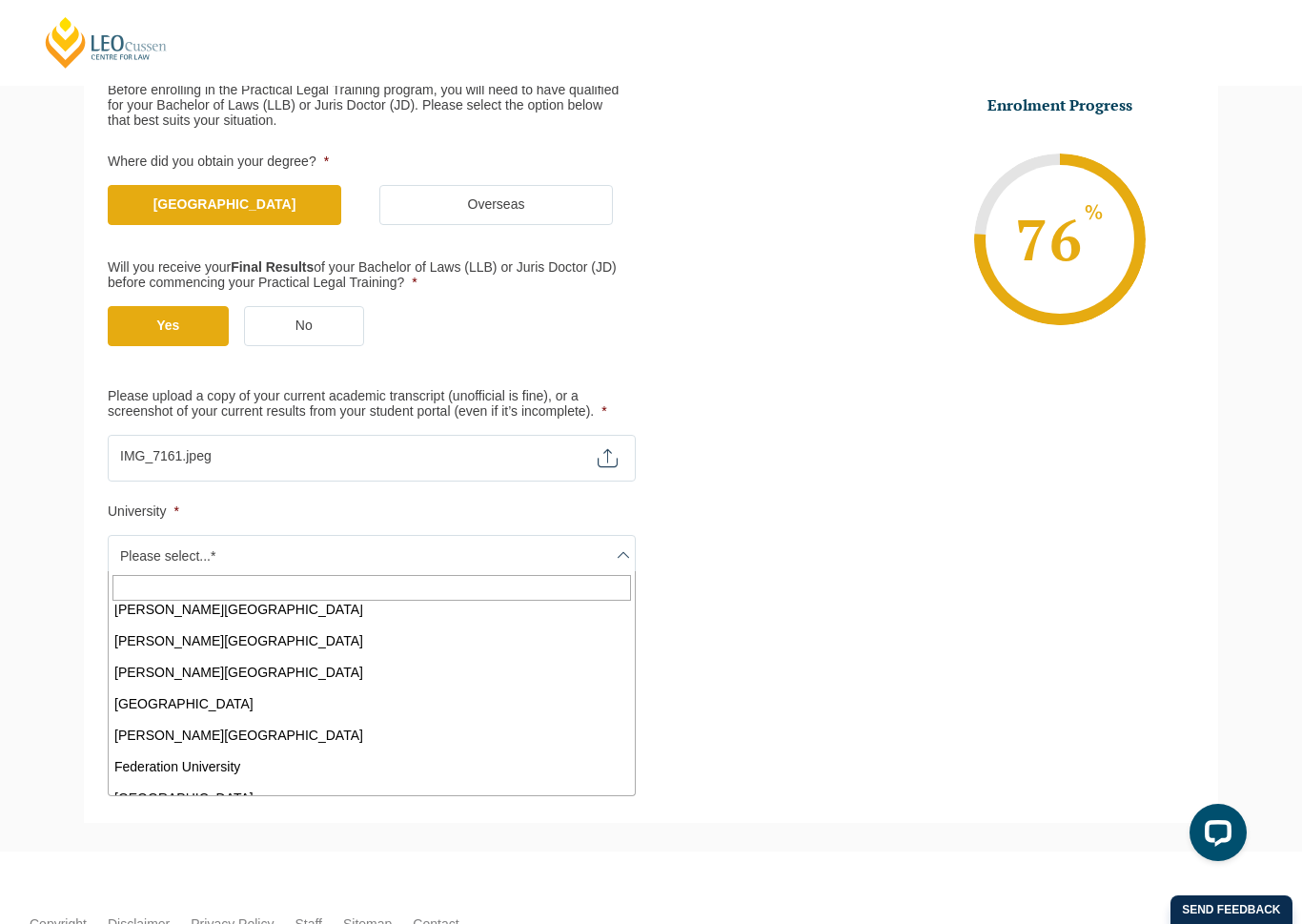
select select "Deakin University"
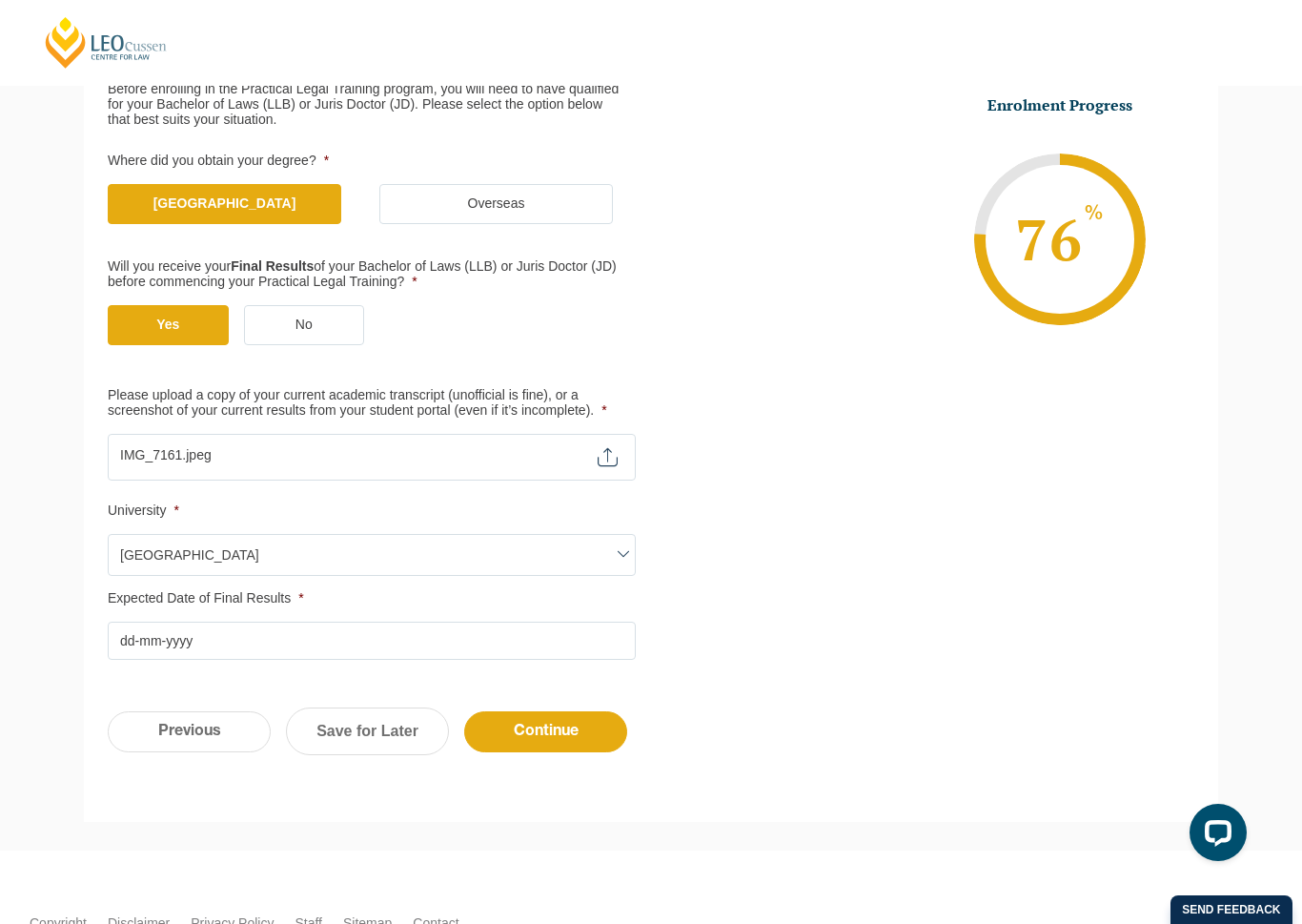
click at [450, 628] on input "Expected Date of Final Results *" at bounding box center [371, 640] width 528 height 38
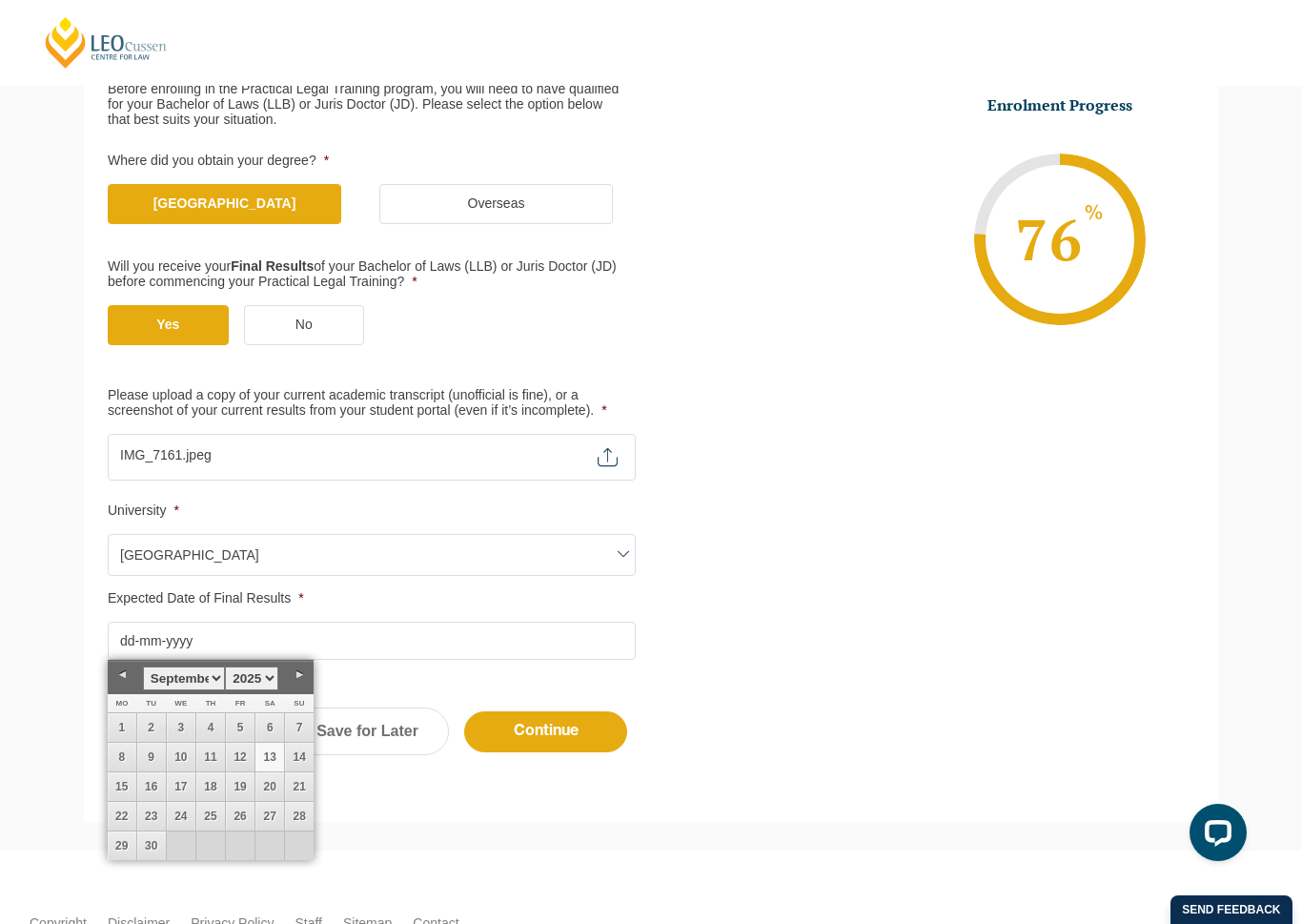
scroll to position [328, 0]
click at [203, 689] on select "January February March April May June July August September October November De…" at bounding box center [183, 679] width 82 height 24
click at [250, 728] on link "31" at bounding box center [239, 845] width 29 height 29
type input "31-10-2025"
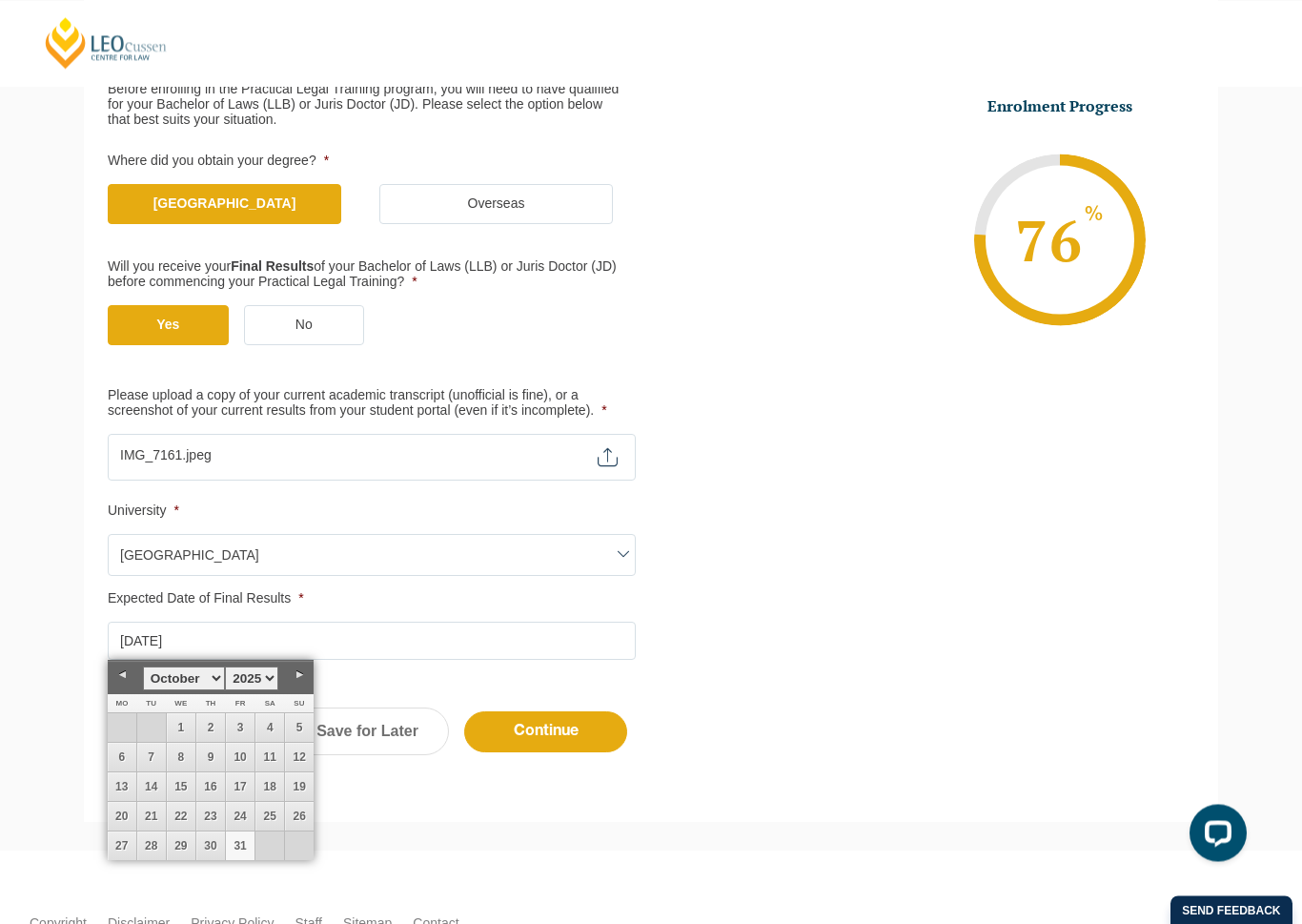
scroll to position [328, 0]
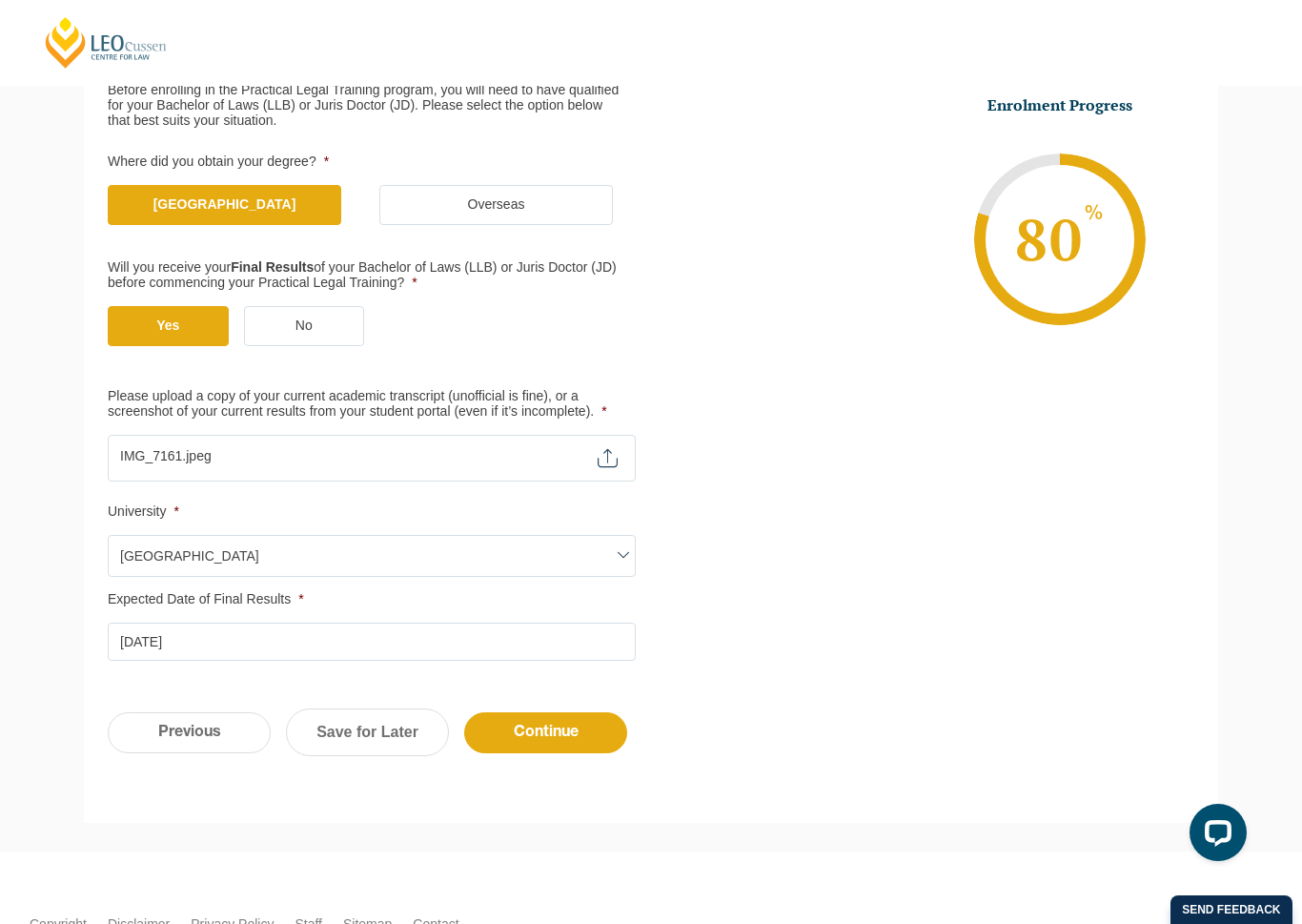
click at [581, 701] on div "Previous Continue Save for Later" at bounding box center [650, 742] width 1134 height 104
click at [593, 728] on input "Continue" at bounding box center [545, 732] width 163 height 41
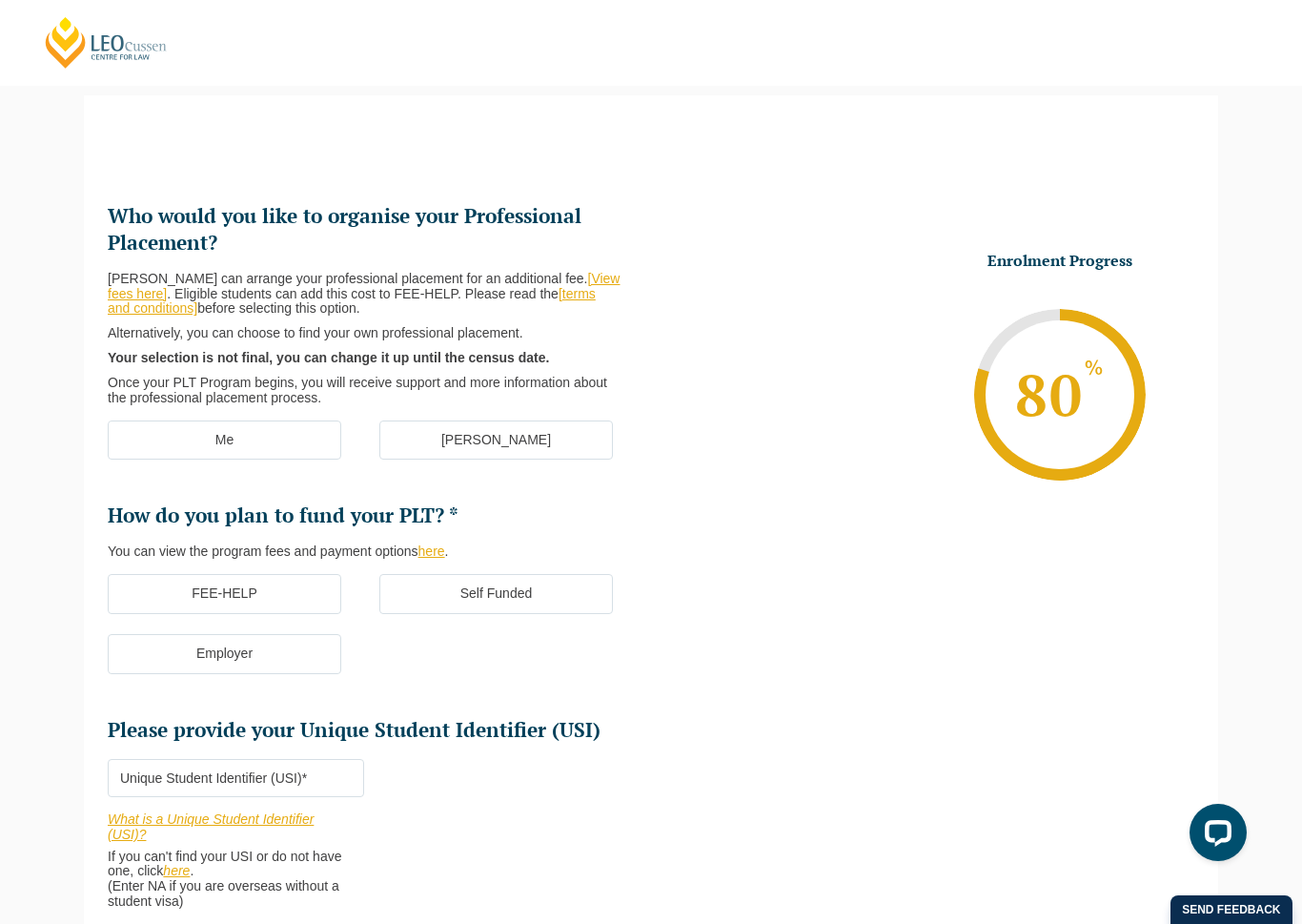
scroll to position [187, 0]
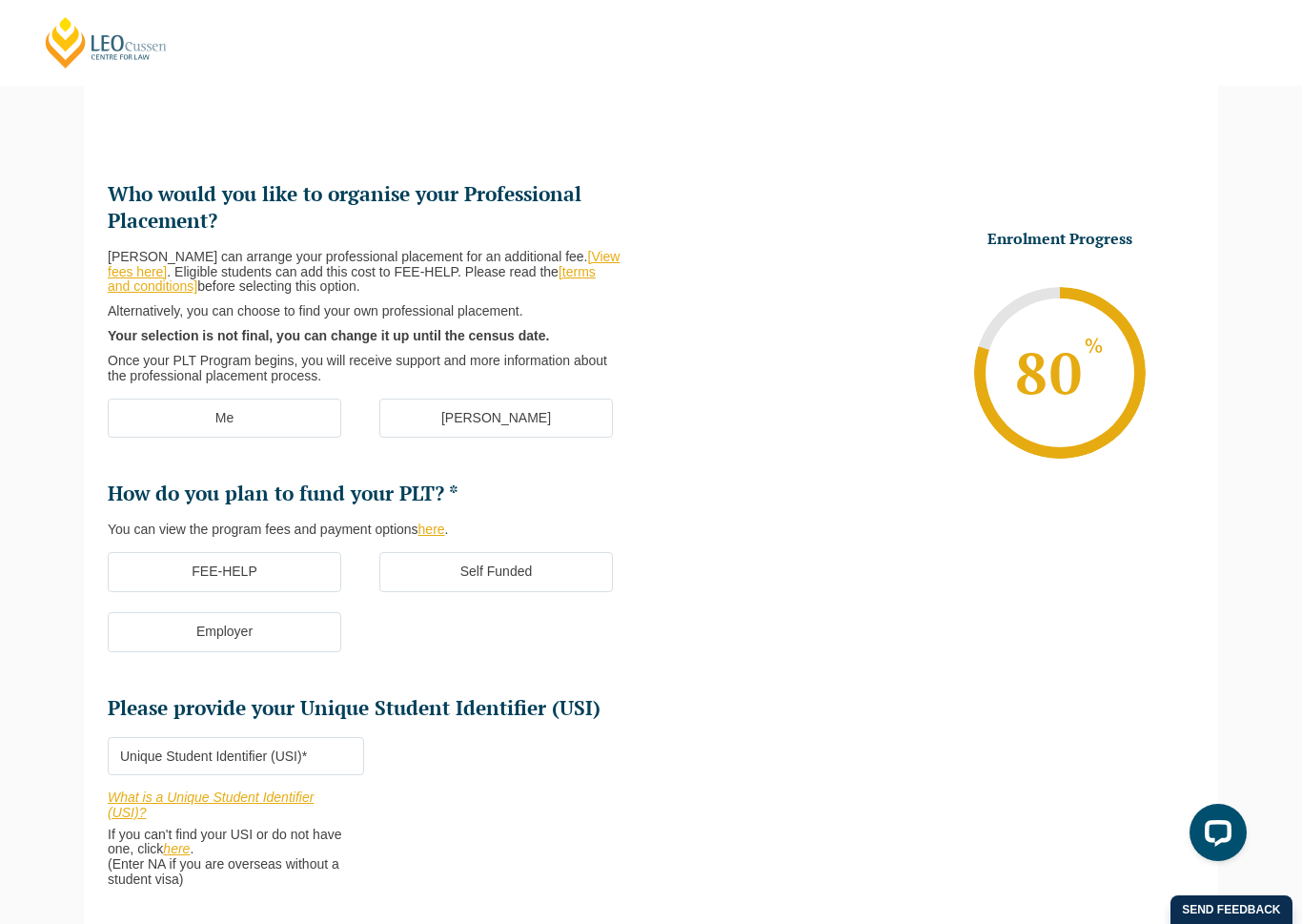
click at [338, 409] on label "Me" at bounding box center [224, 418] width 233 height 40
click at [0, 0] on input "Me" at bounding box center [0, 0] width 0 height 0
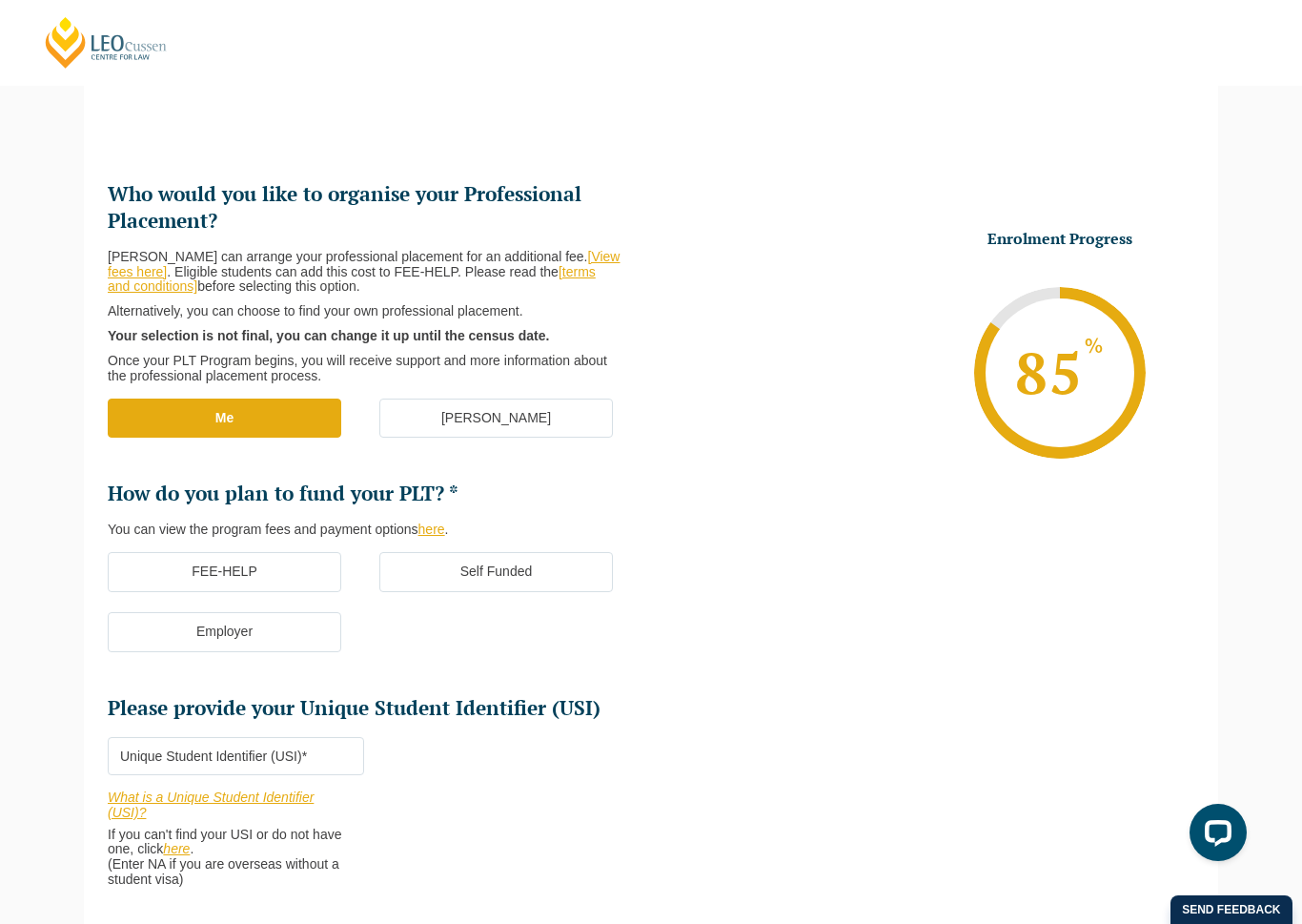
click at [363, 453] on ul "Who would you like to organise your Professional Placement? Leo Cussen can arra…" at bounding box center [378, 451] width 543 height 541
click at [441, 411] on label "[PERSON_NAME]" at bounding box center [495, 418] width 233 height 40
click at [0, 0] on input "[PERSON_NAME]" at bounding box center [0, 0] width 0 height 0
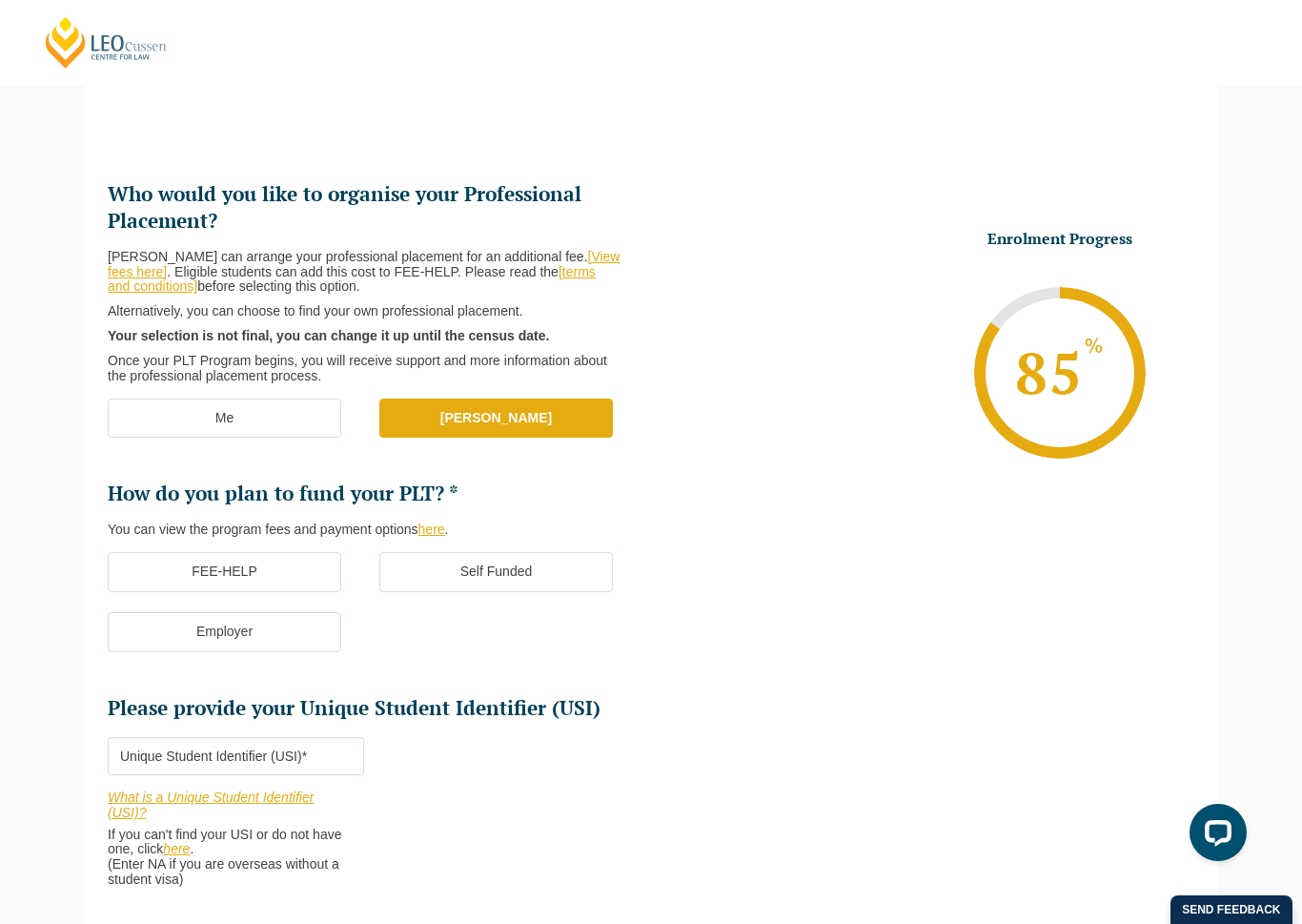
click at [330, 554] on label "FEE-HELP" at bounding box center [224, 571] width 233 height 40
click at [0, 0] on input "FEE-HELP" at bounding box center [0, 0] width 0 height 0
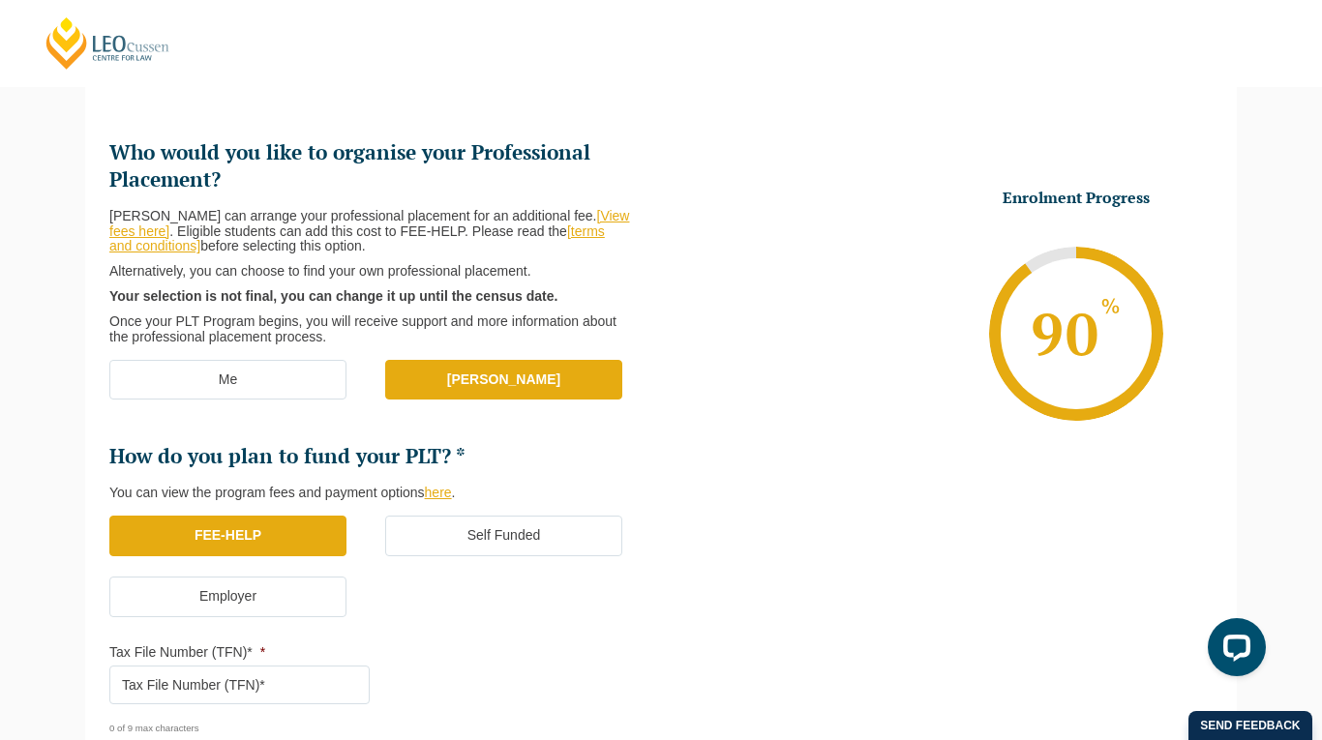
scroll to position [217, 0]
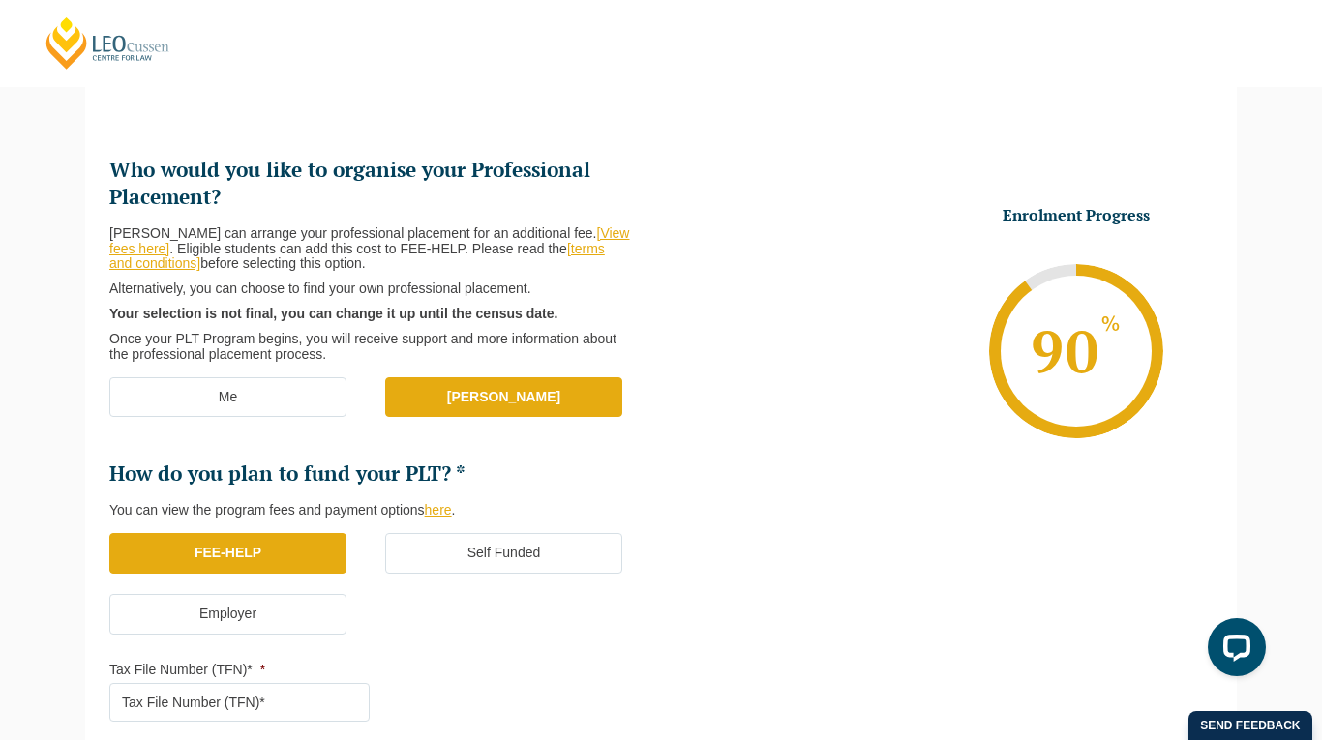
click at [308, 377] on label "Me" at bounding box center [227, 397] width 237 height 41
click at [0, 0] on input "Me" at bounding box center [0, 0] width 0 height 0
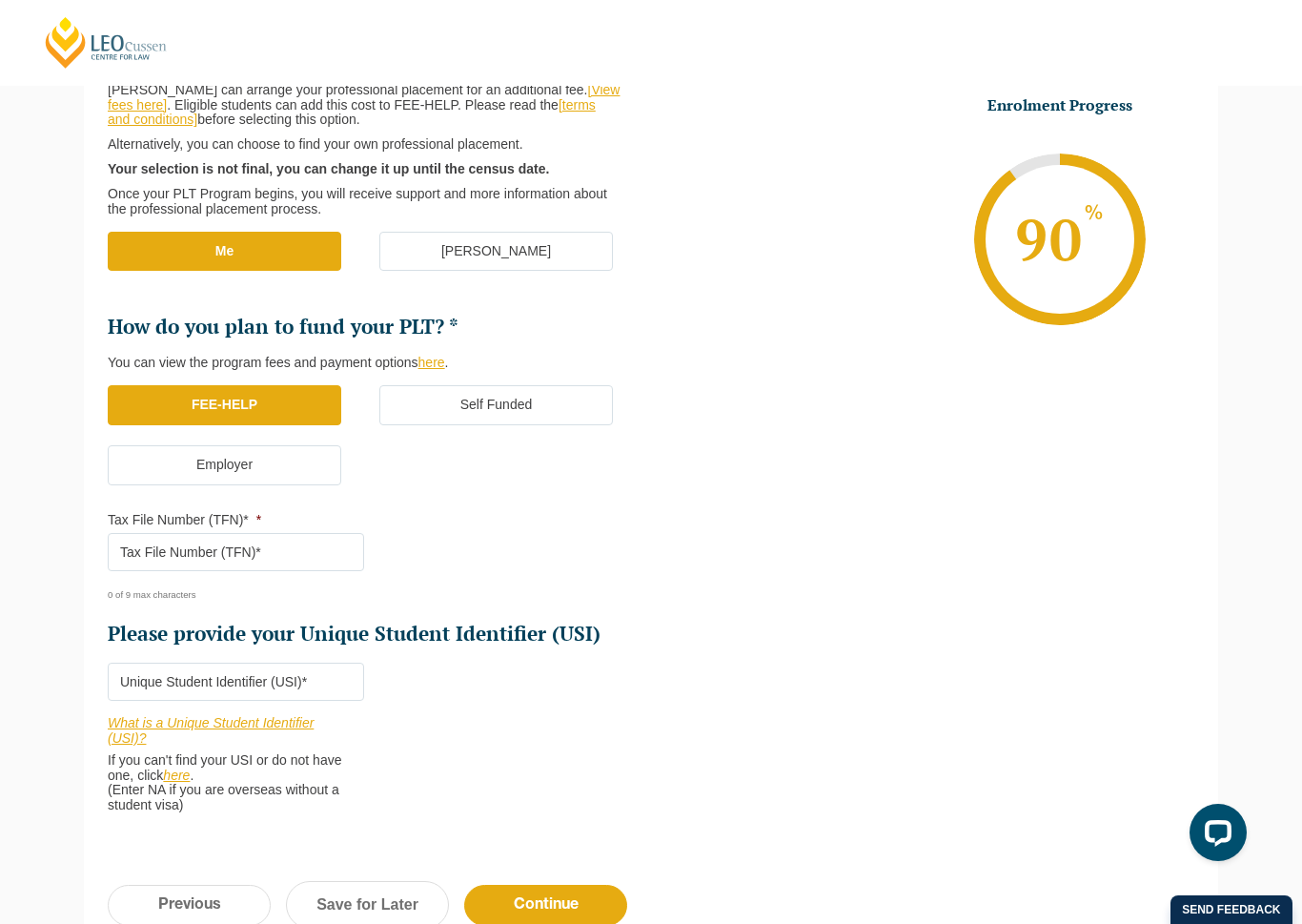
scroll to position [357, 0]
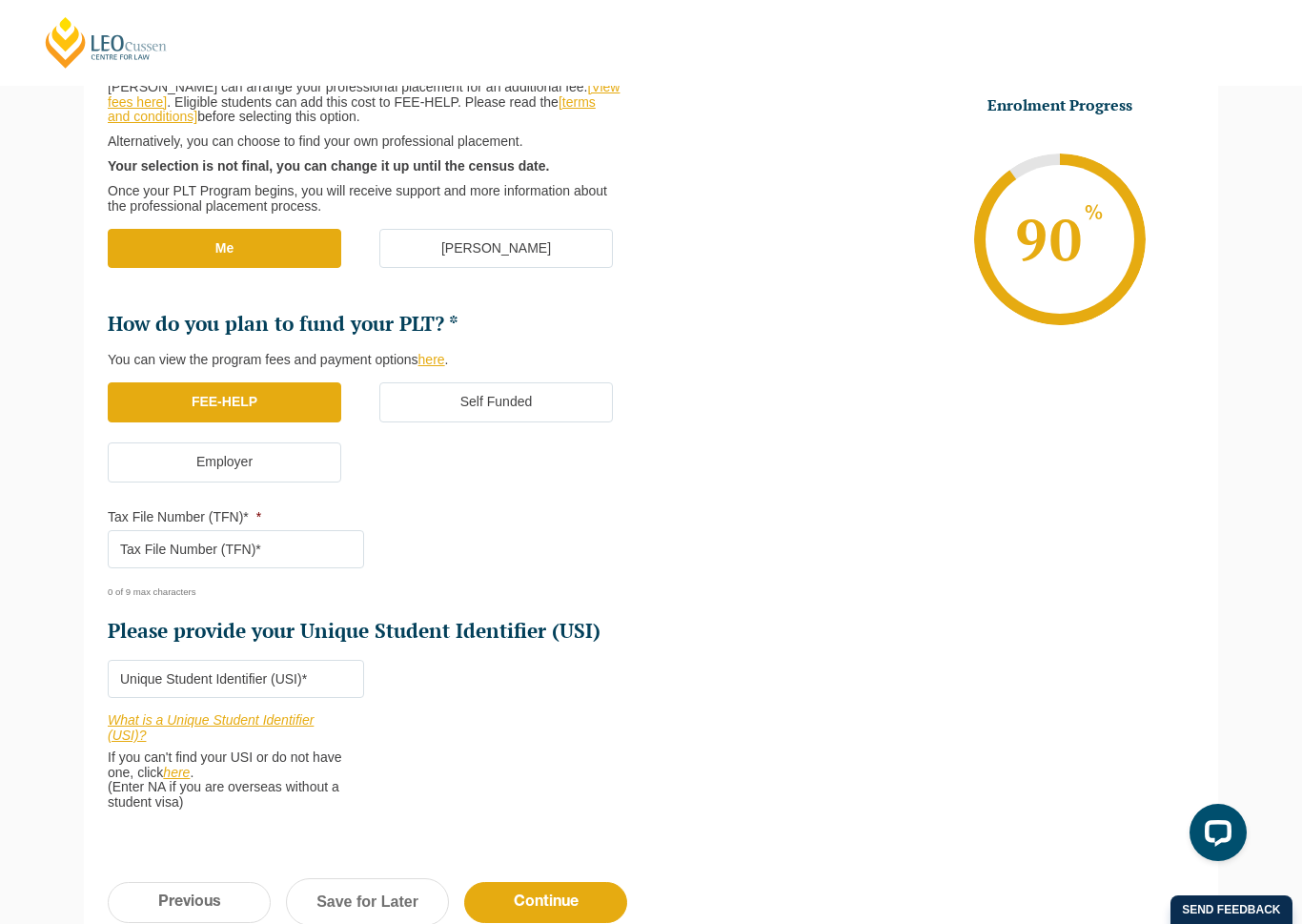
click at [327, 548] on input "Tax File Number (TFN)* *" at bounding box center [235, 549] width 256 height 38
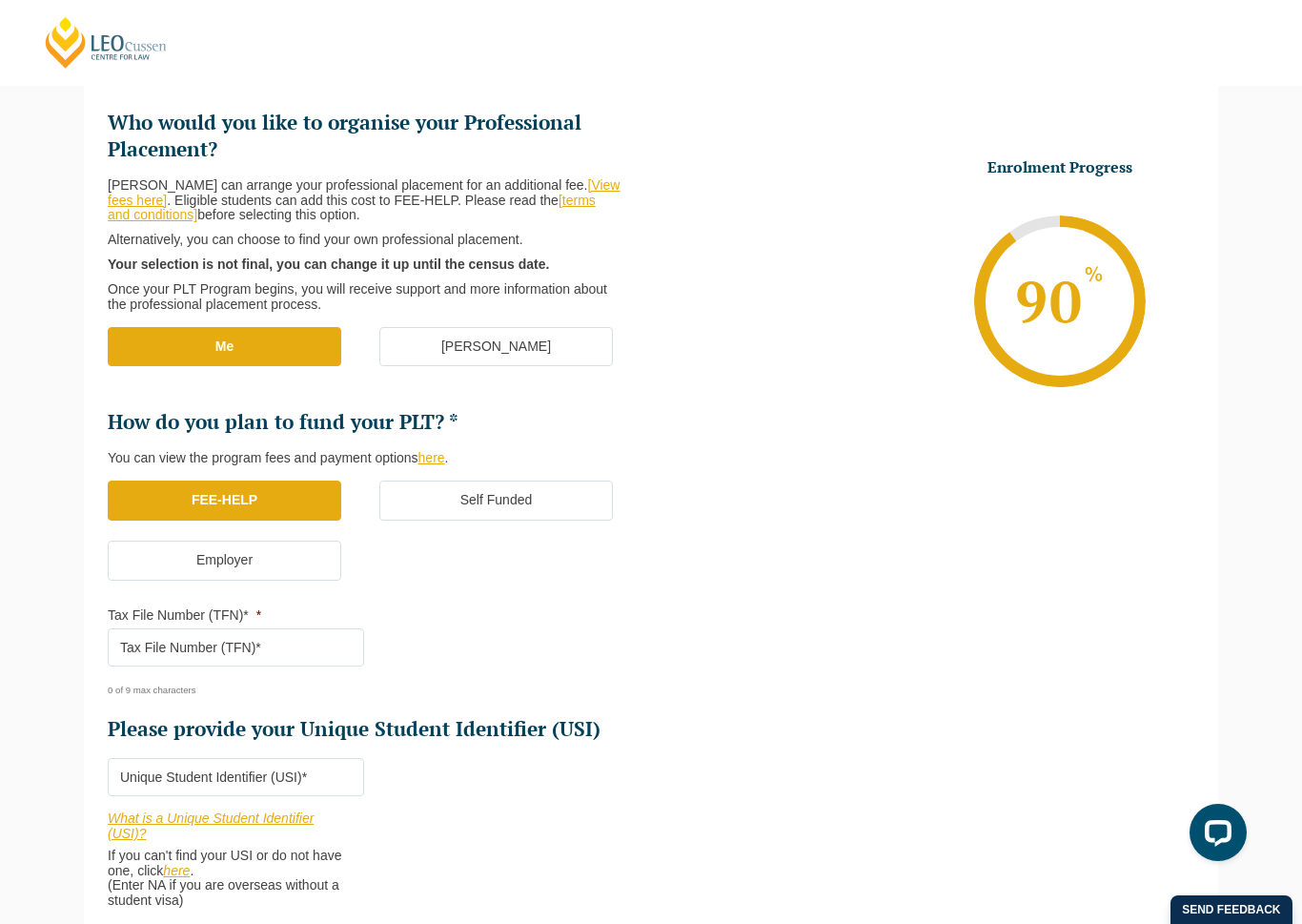
scroll to position [254, 0]
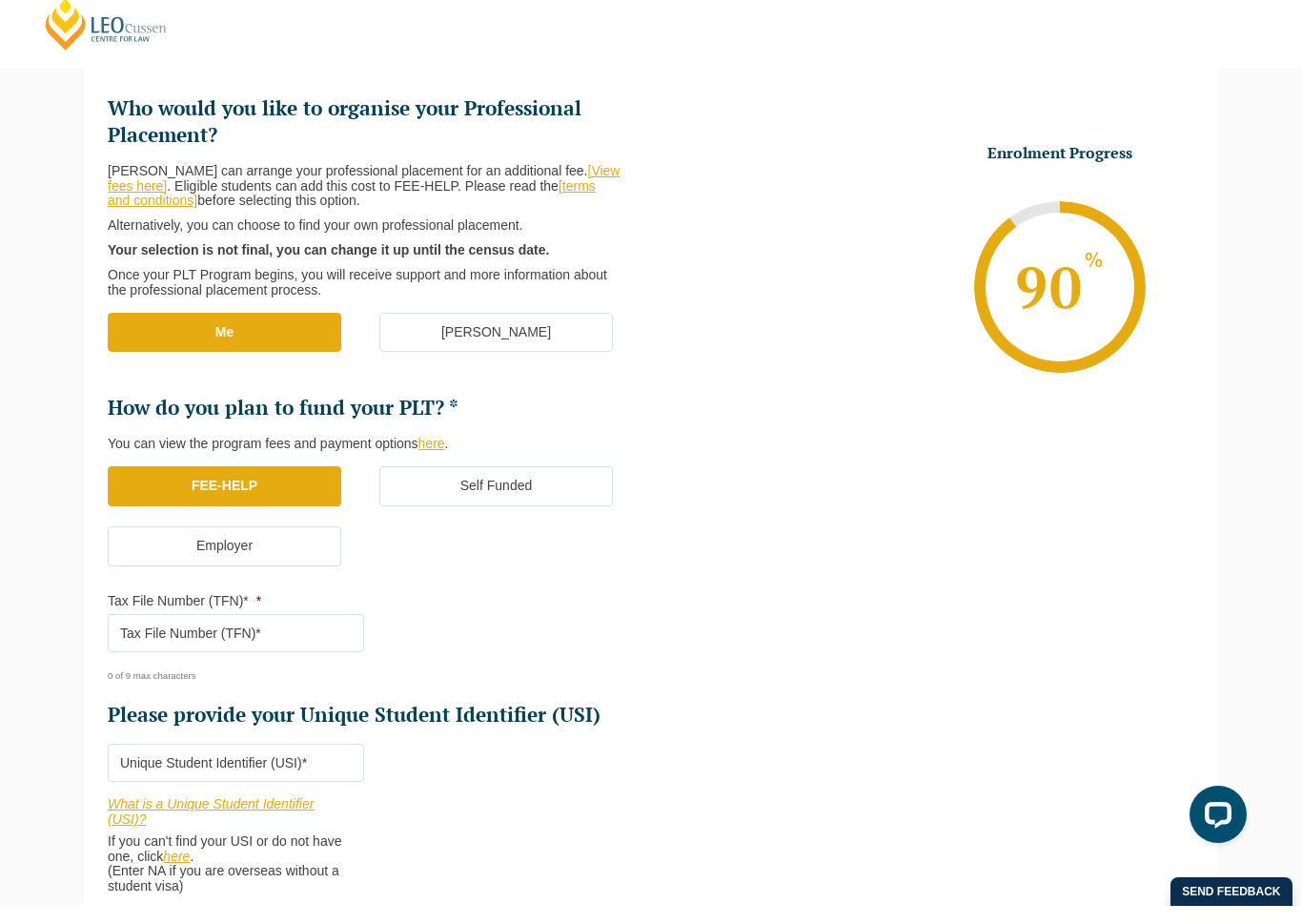
click at [604, 181] on link "[View fees here]" at bounding box center [363, 196] width 512 height 31
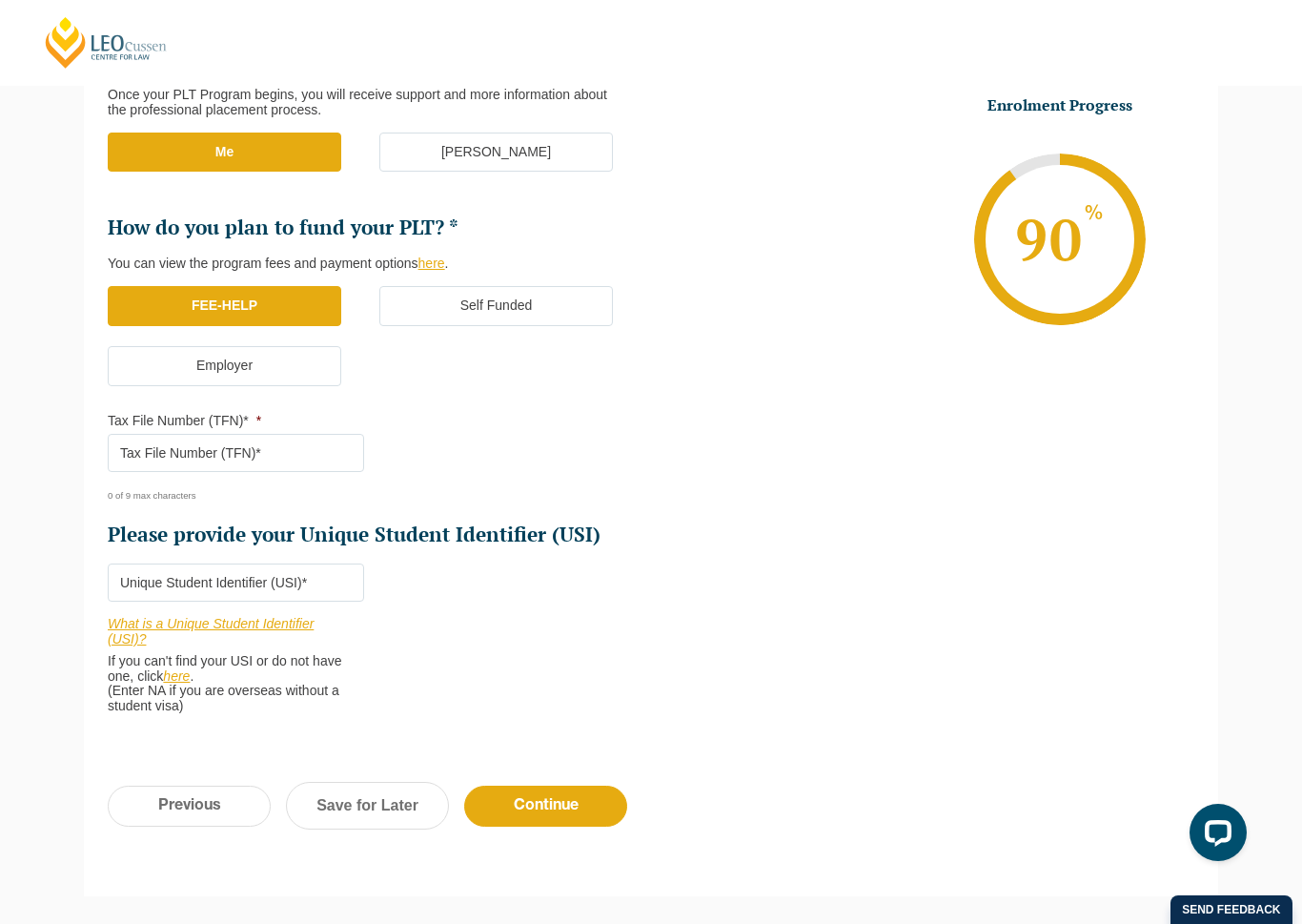
scroll to position [451, 0]
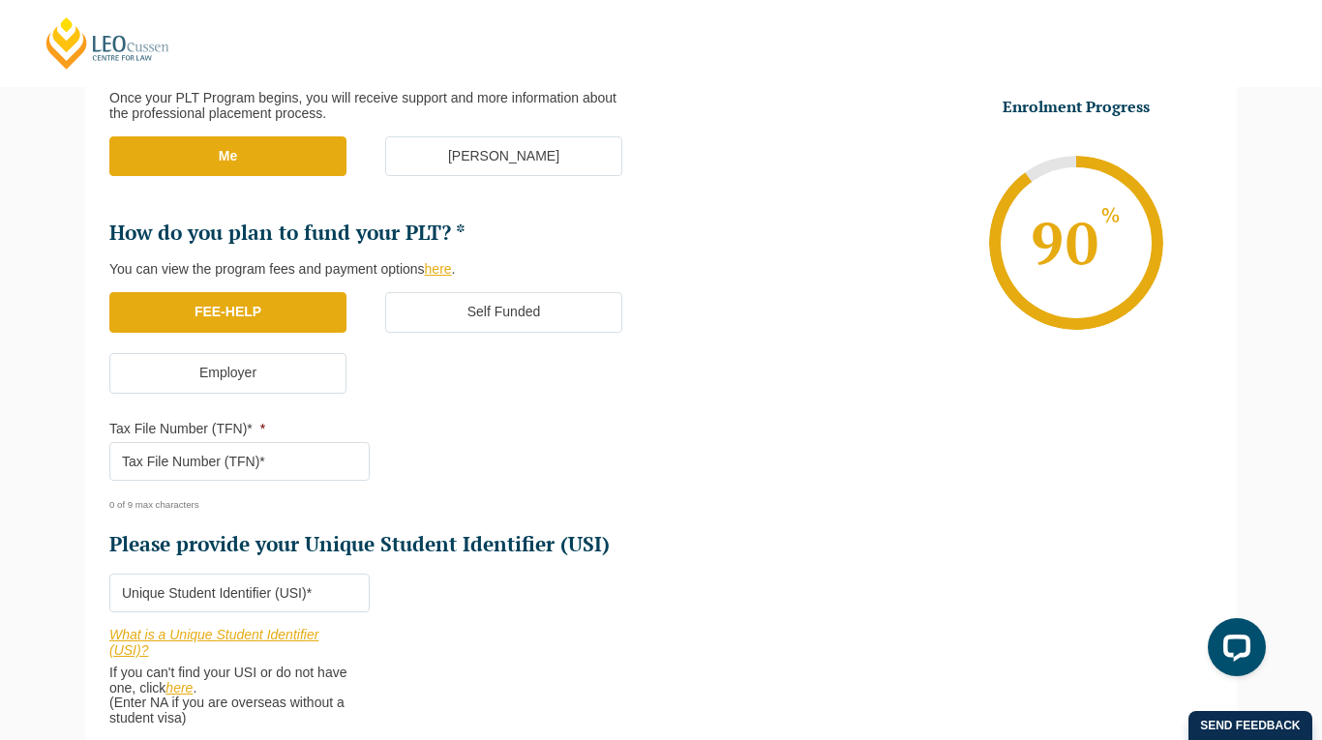
click at [143, 574] on input "Please provide your Unique Student Identifier (USI) *" at bounding box center [239, 593] width 260 height 39
click at [278, 444] on input "Tax File Number (TFN)* *" at bounding box center [239, 461] width 260 height 39
type input "633875272"
click at [335, 581] on input "Please provide your Unique Student Identifier (USI) *" at bounding box center [239, 593] width 260 height 39
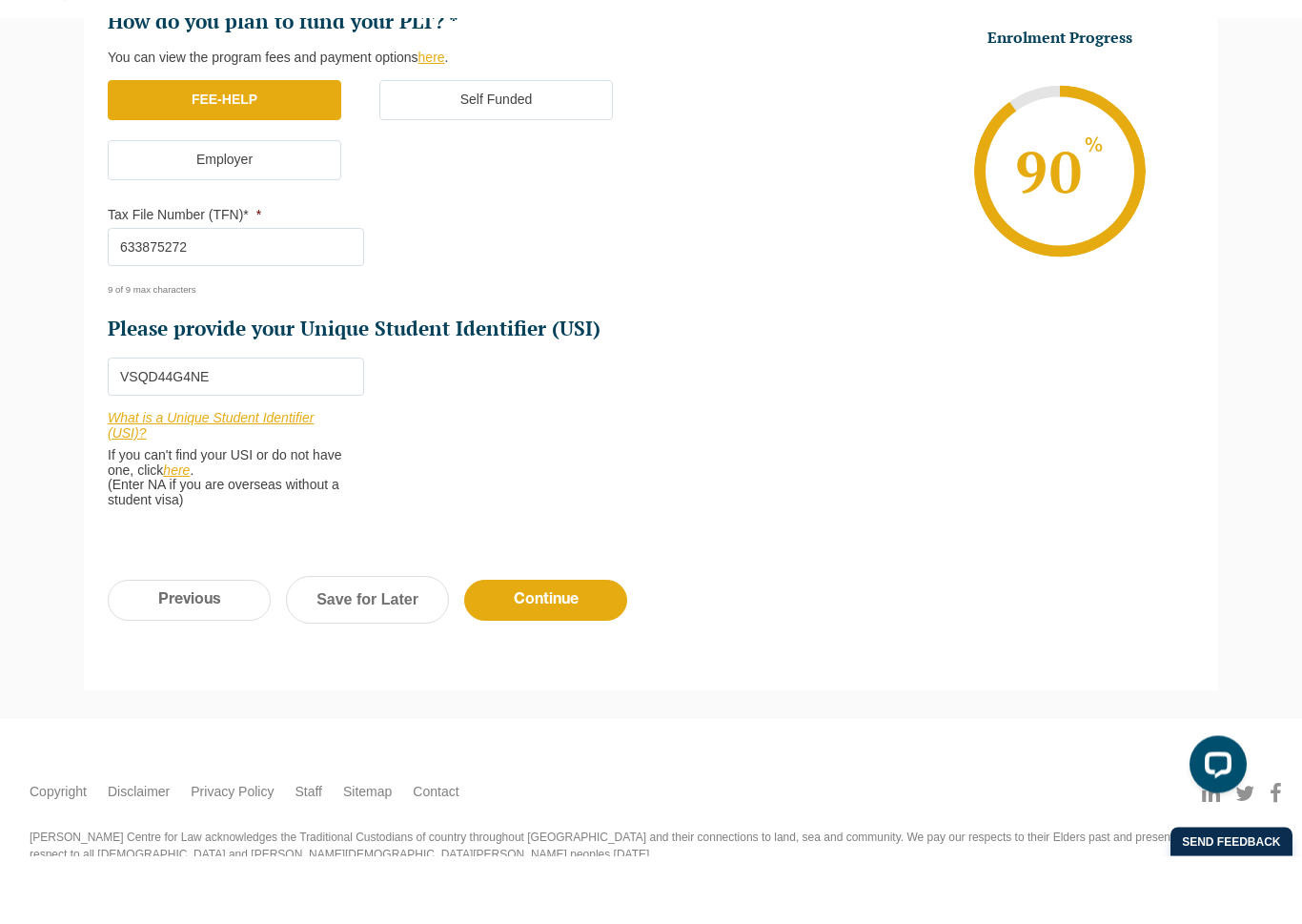
scroll to position [592, 0]
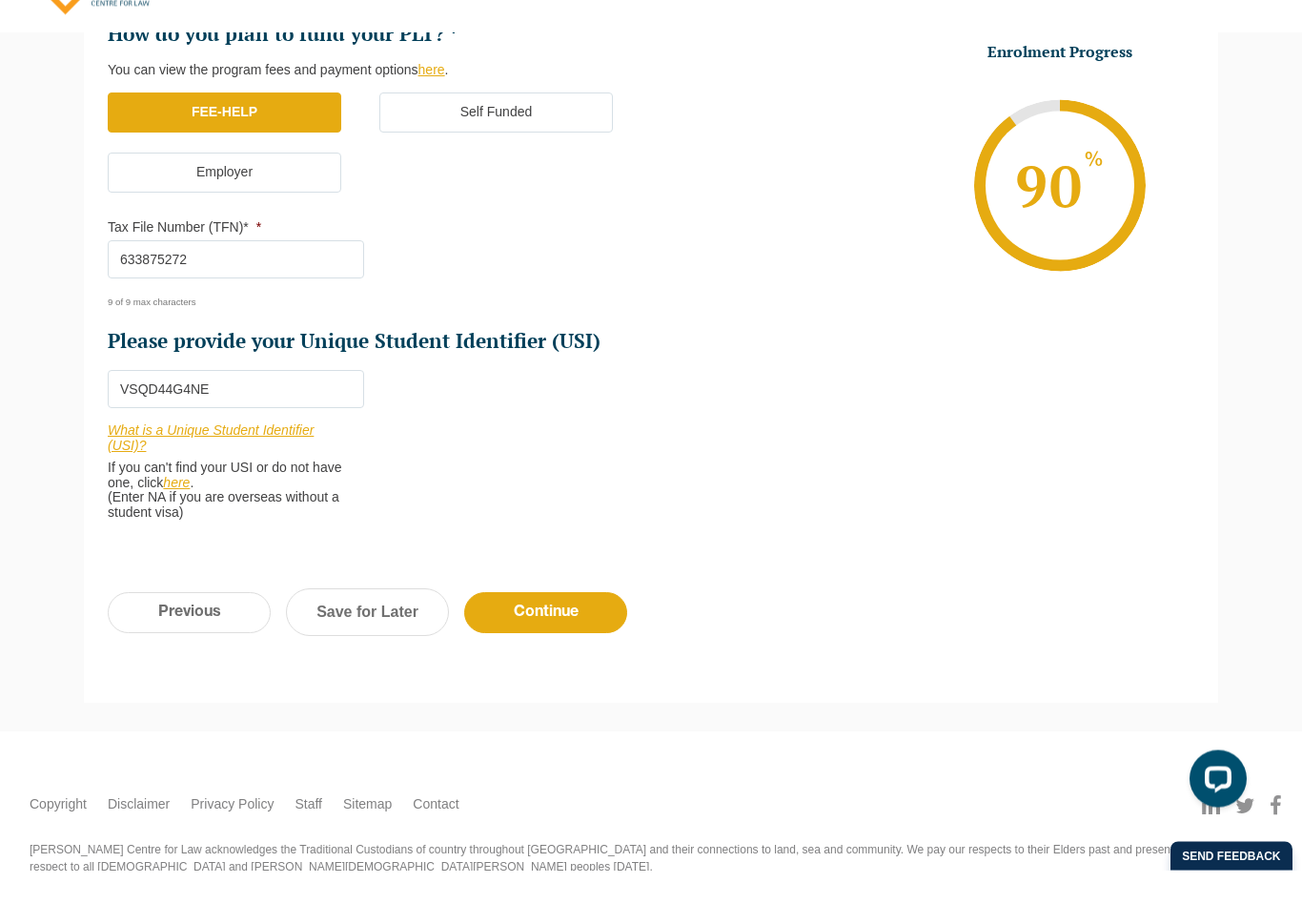
type input "VSQD44G4NE"
click at [543, 646] on input "Continue" at bounding box center [545, 667] width 163 height 41
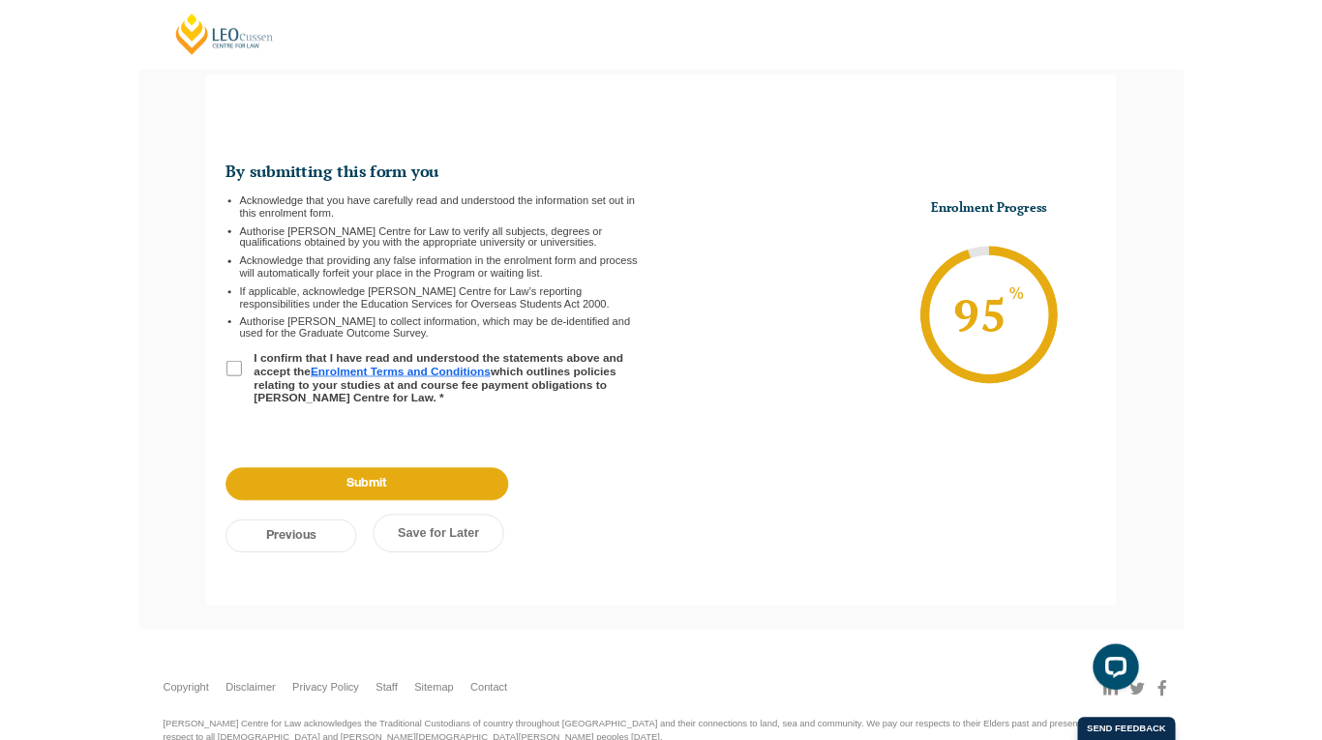
scroll to position [167, 0]
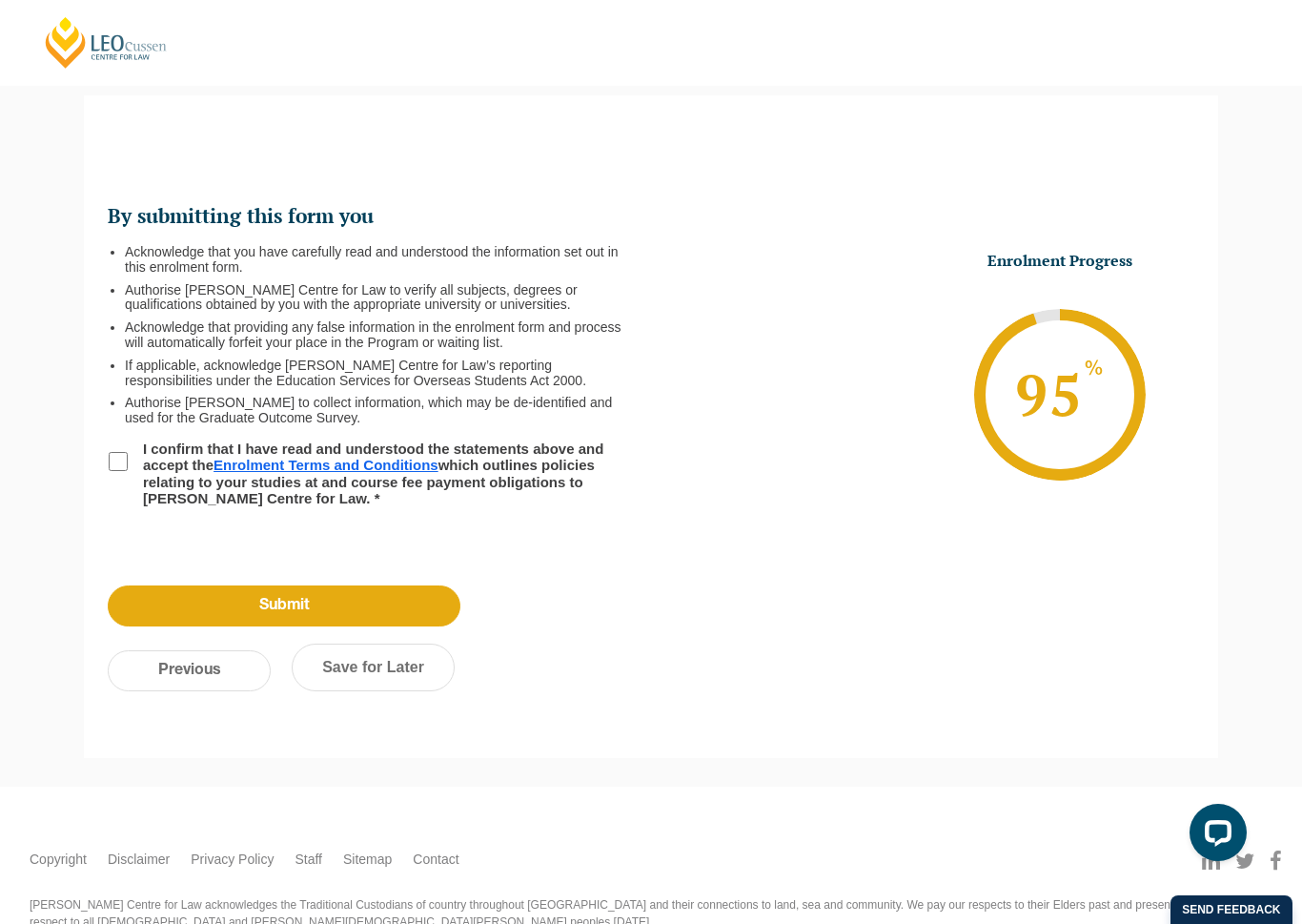
click at [418, 465] on link "Enrolment Terms and Conditions" at bounding box center [326, 464] width 225 height 16
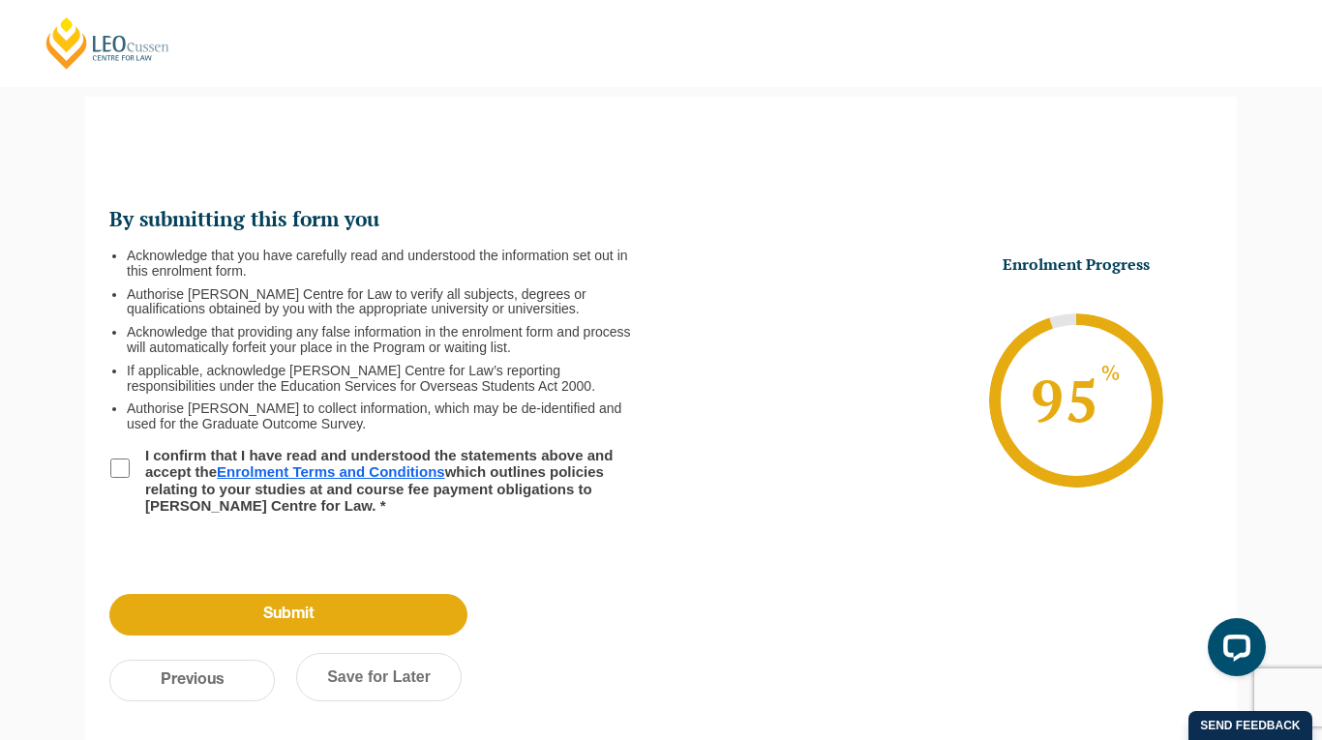
click at [129, 475] on input "I confirm that I have read and understood the statements above and accept the E…" at bounding box center [119, 468] width 19 height 19
checkbox input "true"
click at [411, 614] on input "Submit" at bounding box center [288, 615] width 358 height 42
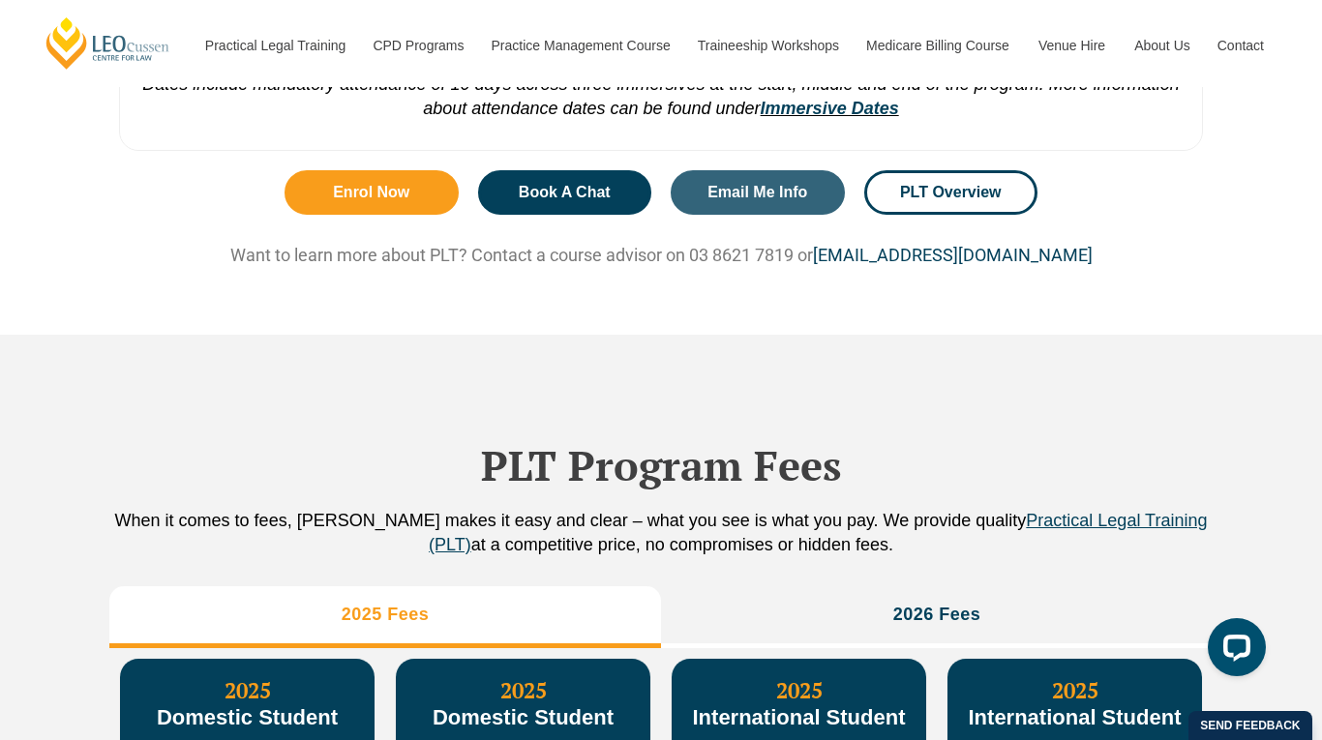
scroll to position [1794, 0]
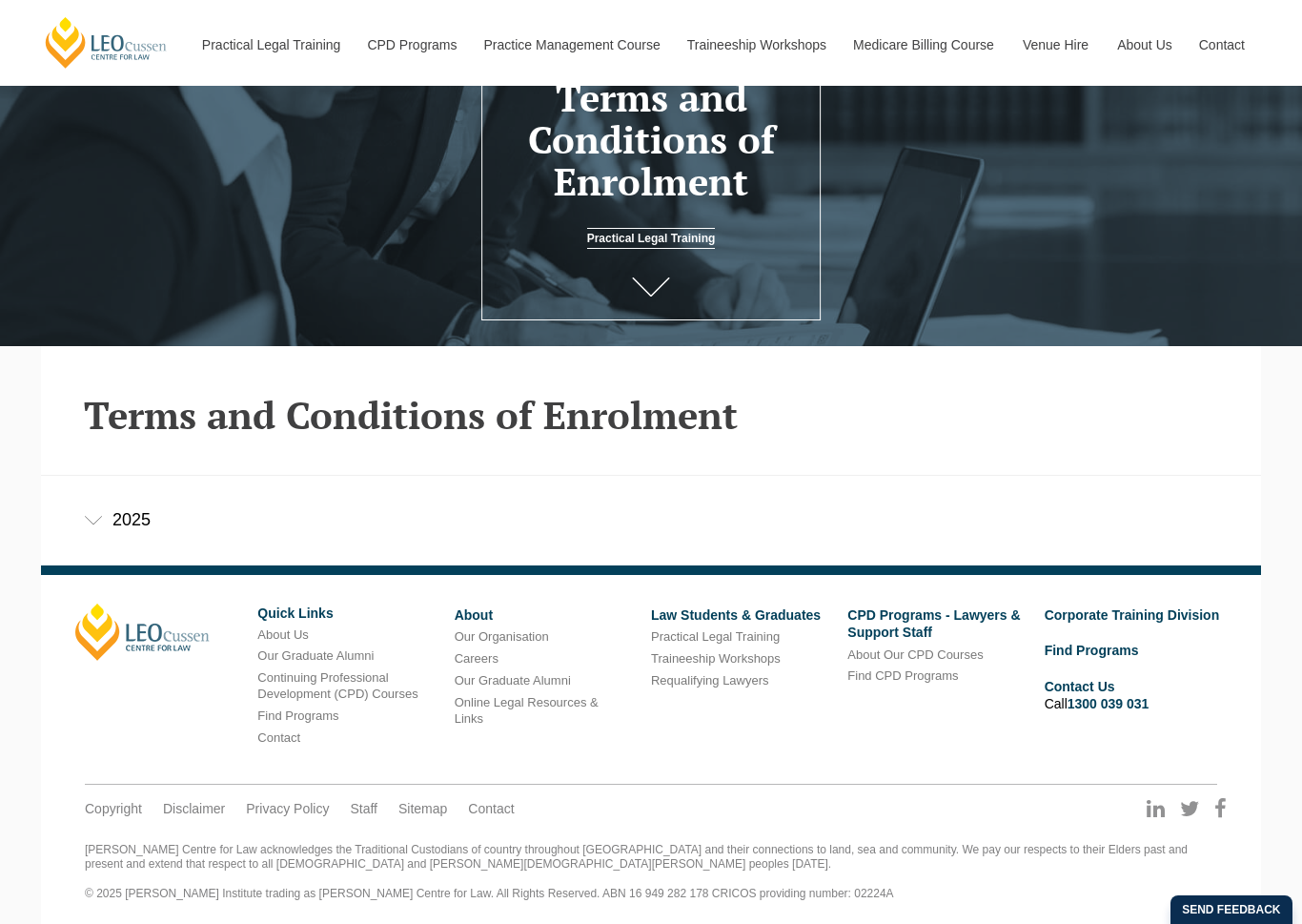
scroll to position [188, 0]
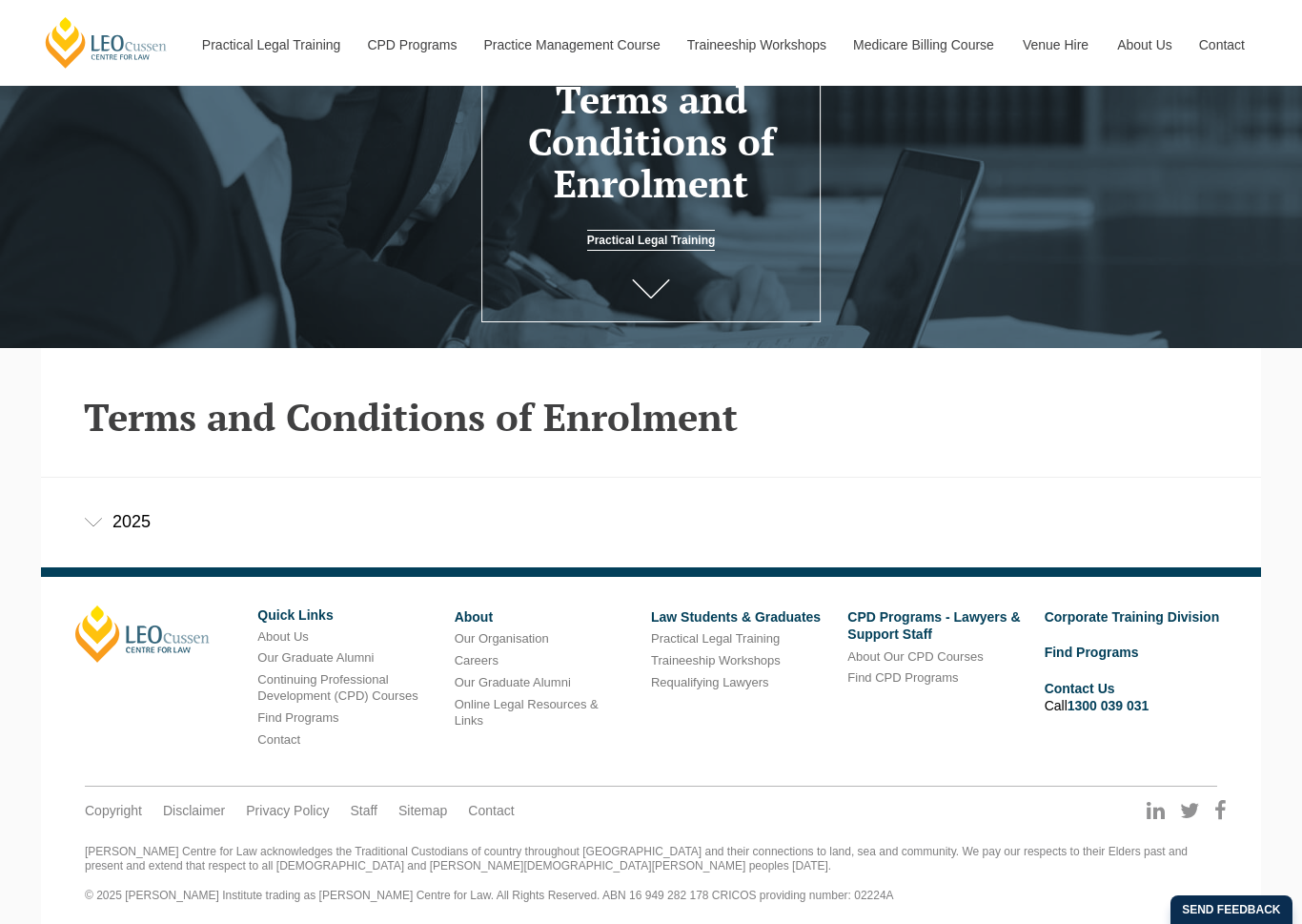
click at [848, 546] on div "2025" at bounding box center [651, 522] width 1219 height 89
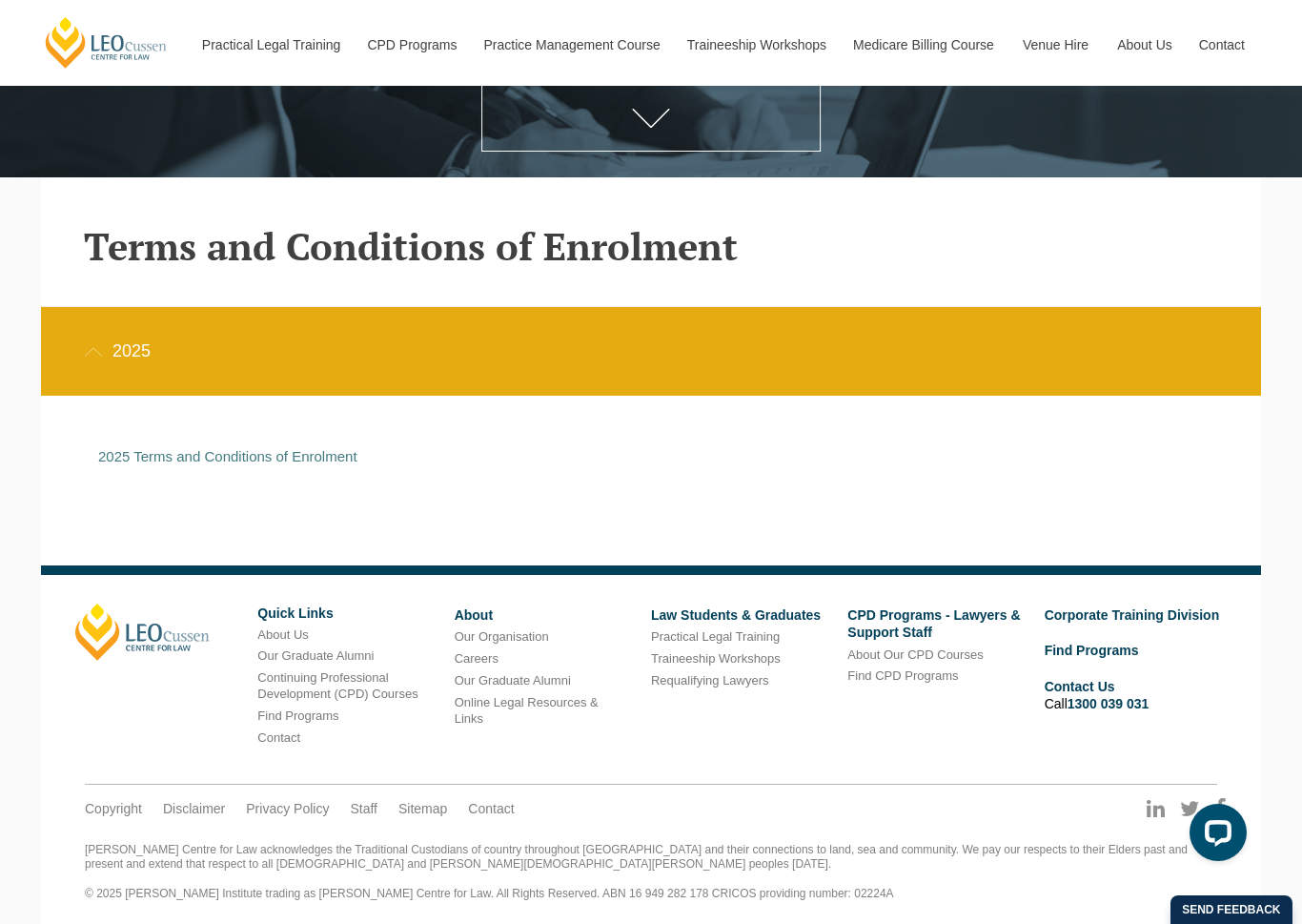
scroll to position [357, 0]
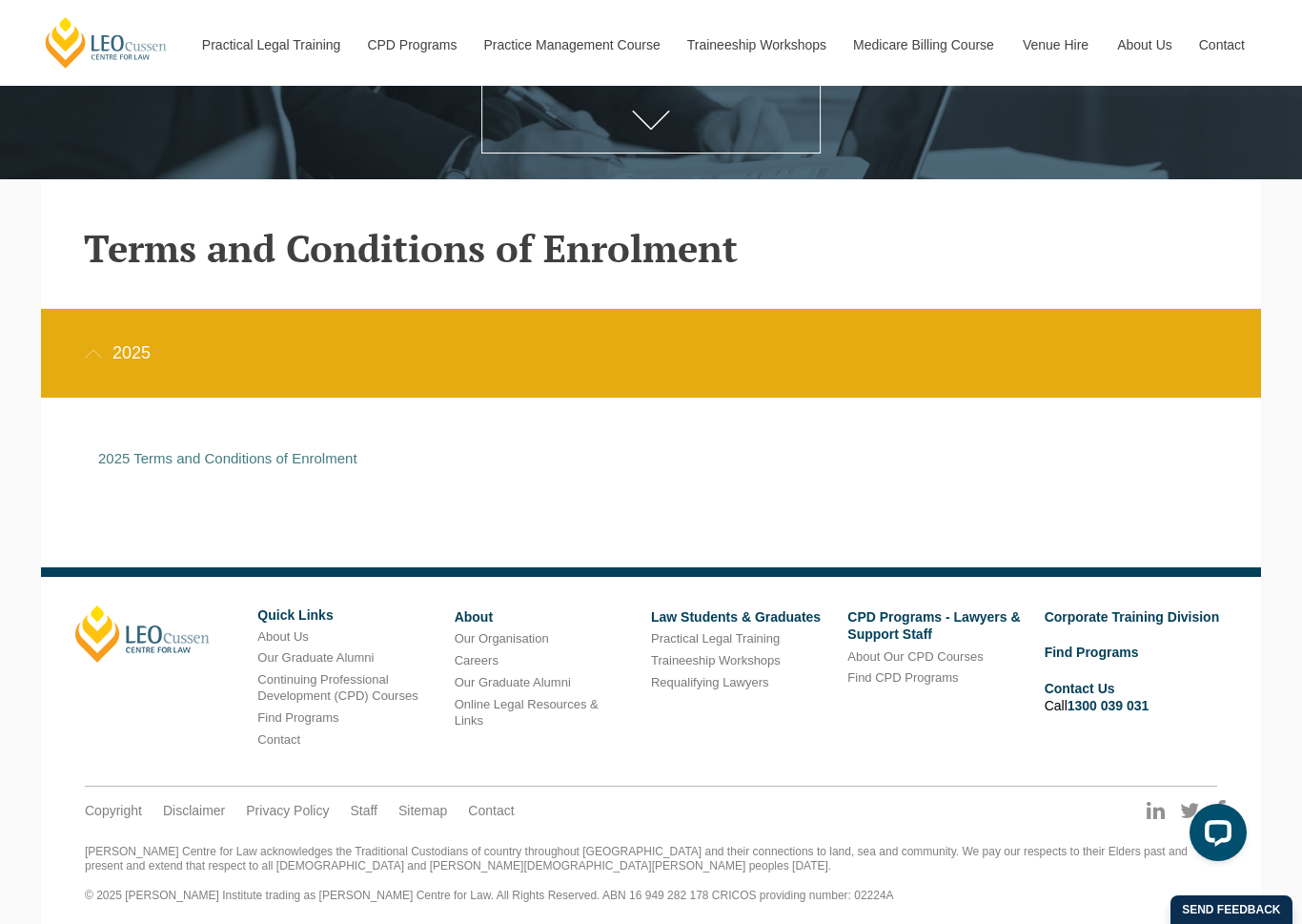
click at [365, 392] on div "2025" at bounding box center [651, 353] width 1219 height 89
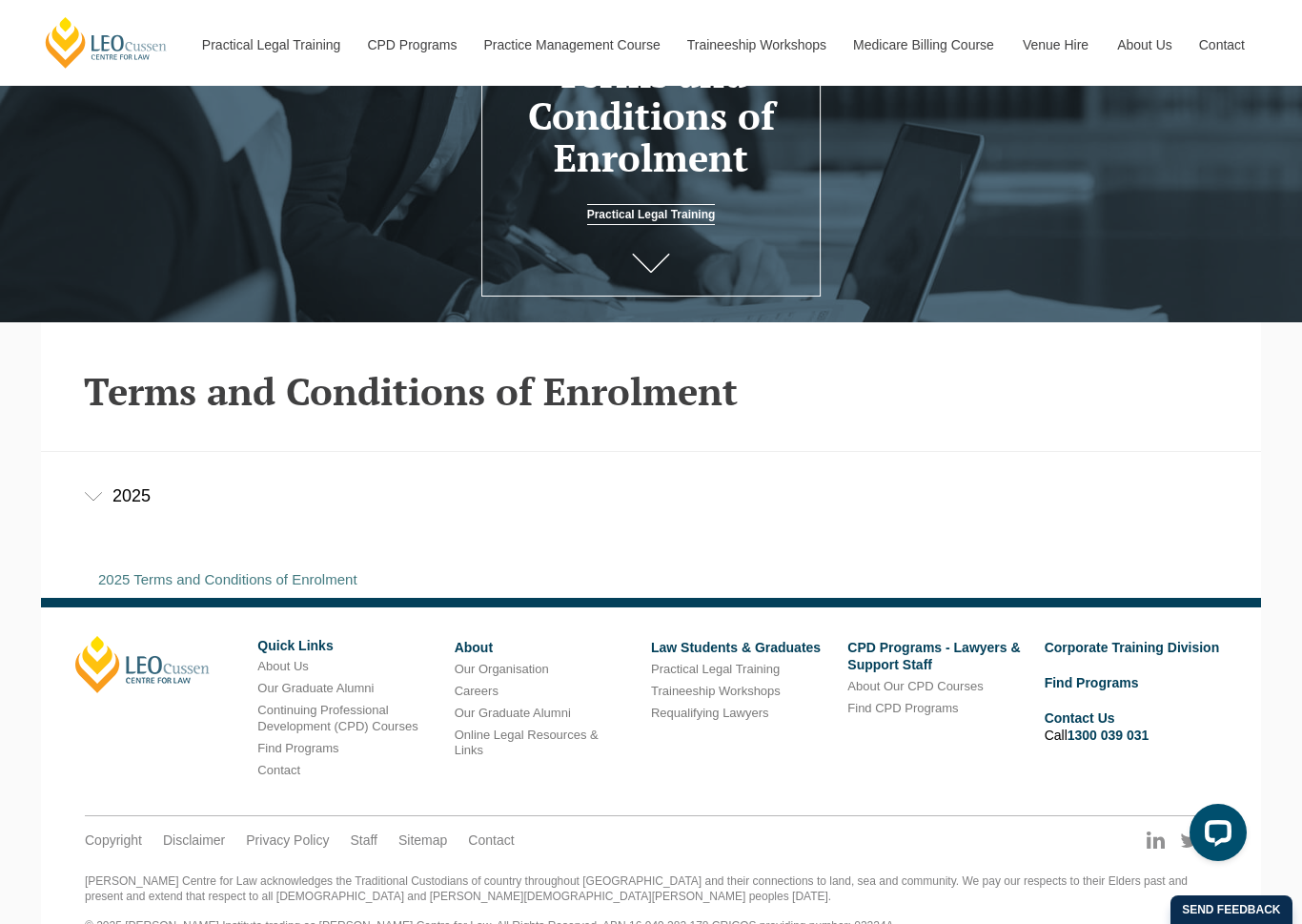
click at [289, 476] on div "2025" at bounding box center [651, 496] width 1219 height 89
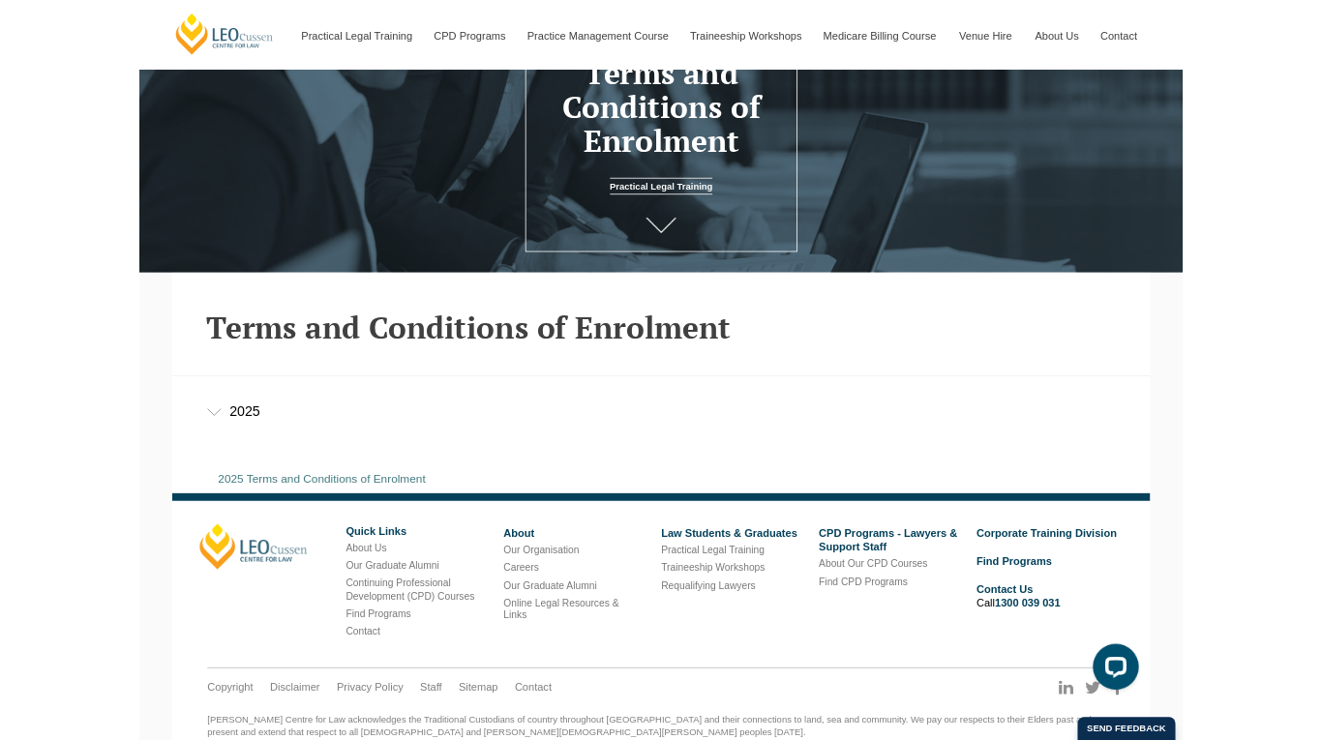
scroll to position [191, 0]
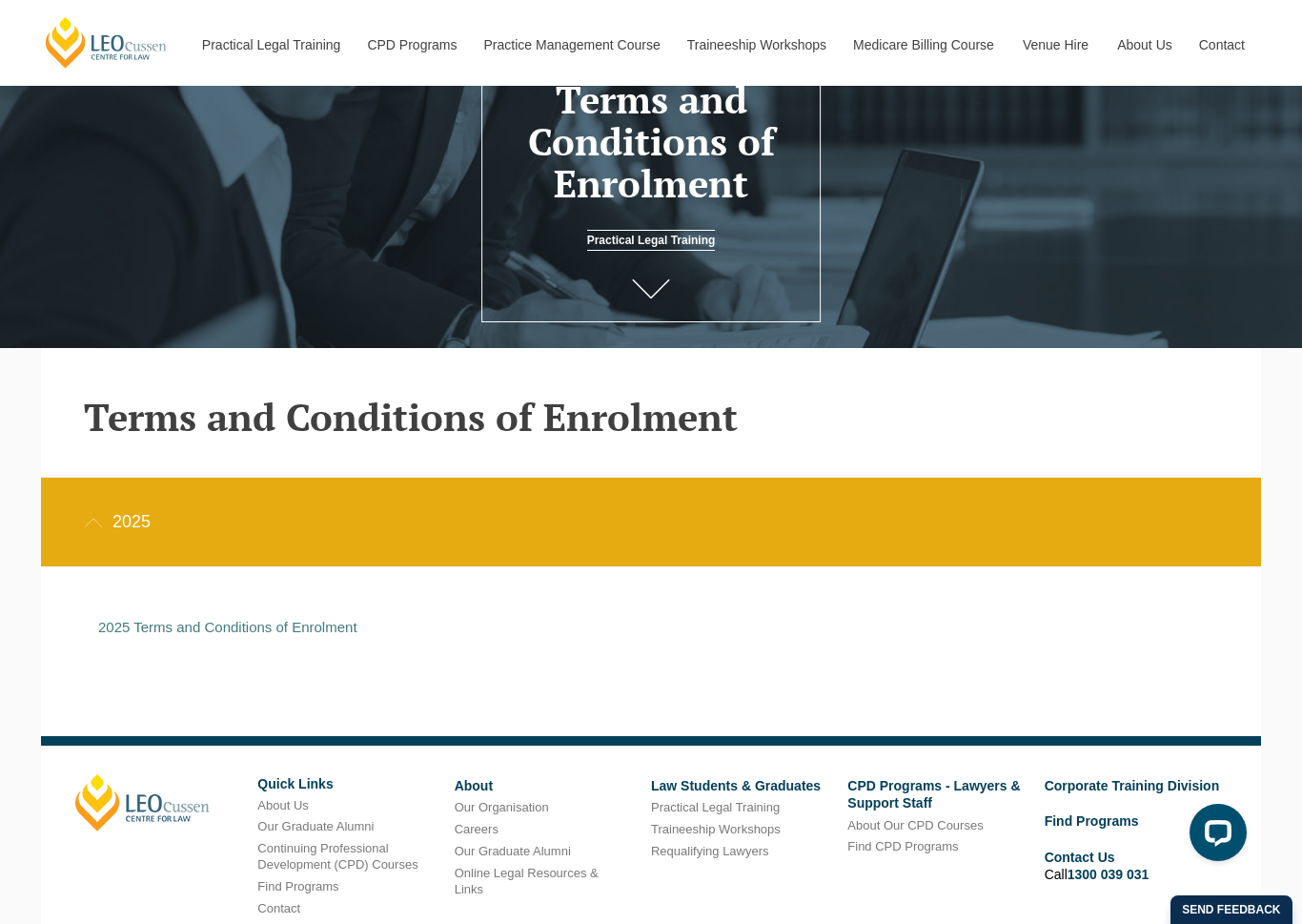
click at [238, 634] on link "2025 Terms and Conditions of Enrolment" at bounding box center [228, 627] width 259 height 16
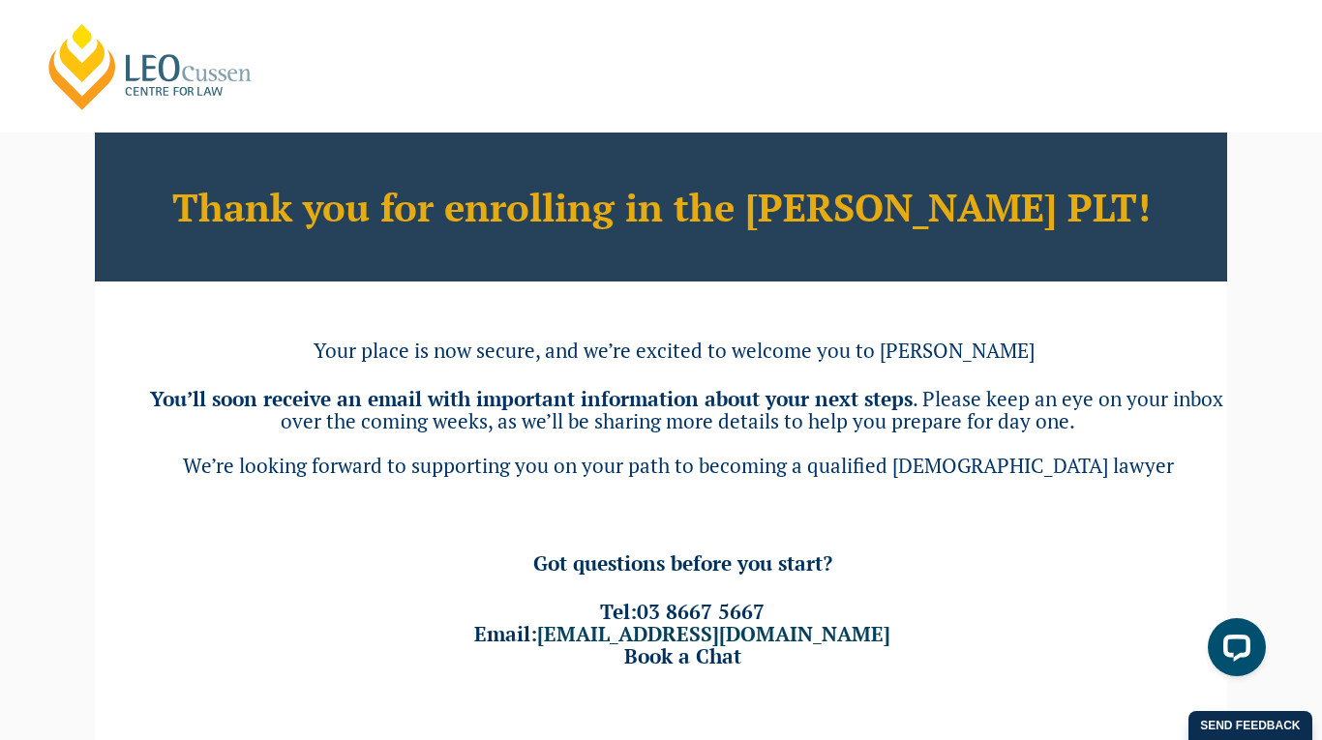
click at [27, 1] on header "[PERSON_NAME] Centre for Law Search here Practical Legal Training Our Practical…" at bounding box center [661, 66] width 1322 height 133
